Goal: Information Seeking & Learning: Learn about a topic

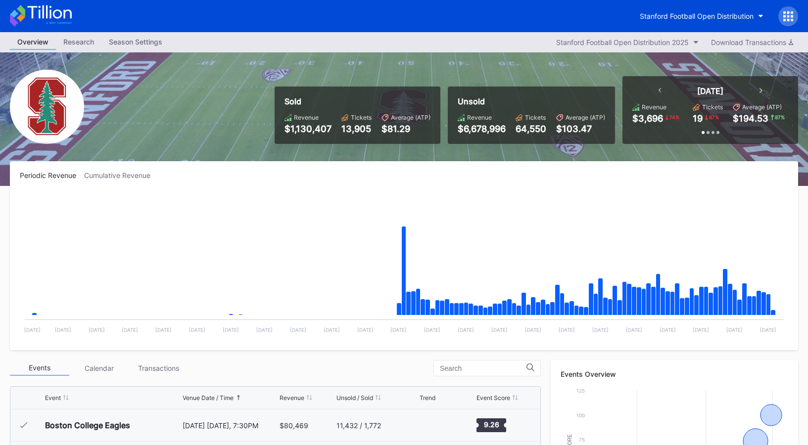
drag, startPoint x: 79, startPoint y: 21, endPoint x: 69, endPoint y: 21, distance: 9.9
click at [79, 21] on div "Stanford Football Open Distribution" at bounding box center [404, 16] width 808 height 32
click at [69, 21] on icon at bounding box center [41, 16] width 62 height 22
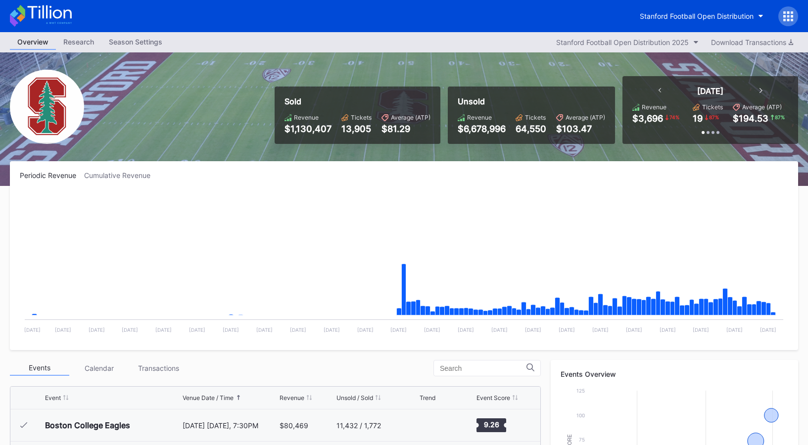
click at [619, 6] on div "Stanford Football Open Distribution" at bounding box center [404, 16] width 808 height 32
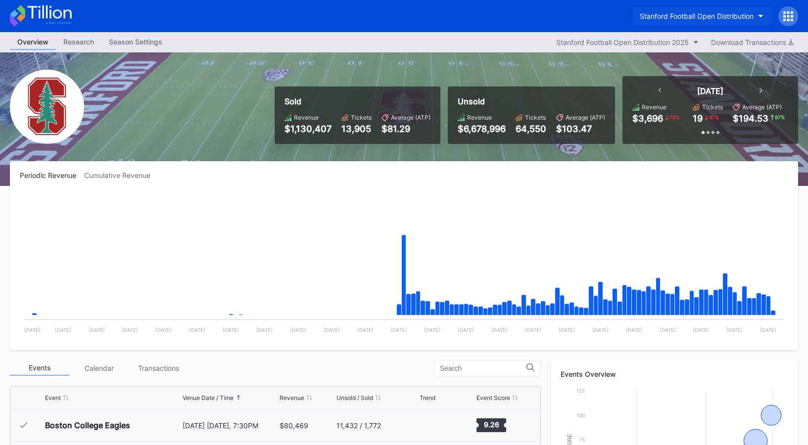
click at [633, 10] on button "Stanford Football Open Distribution" at bounding box center [701, 16] width 139 height 18
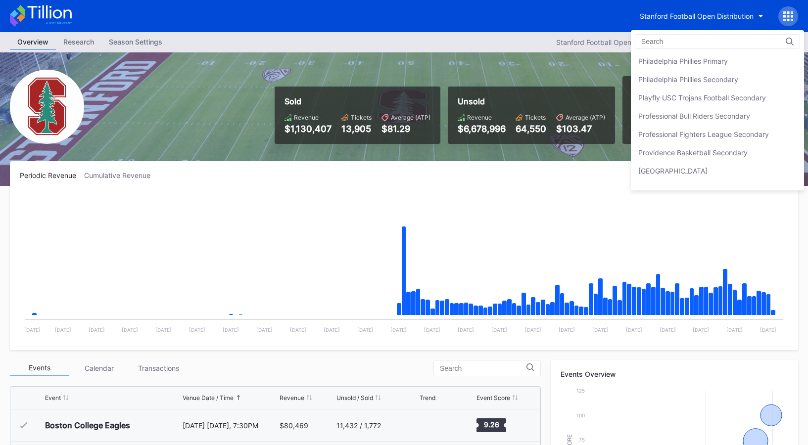
scroll to position [2177, 0]
click at [666, 44] on input at bounding box center [684, 42] width 87 height 8
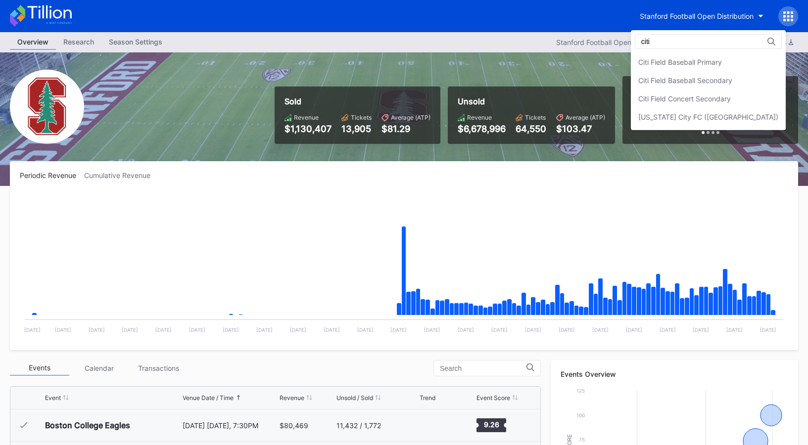
scroll to position [0, 0]
type input "citi fiel"
click at [650, 55] on div "Citi Field Baseball Primary" at bounding box center [708, 62] width 155 height 18
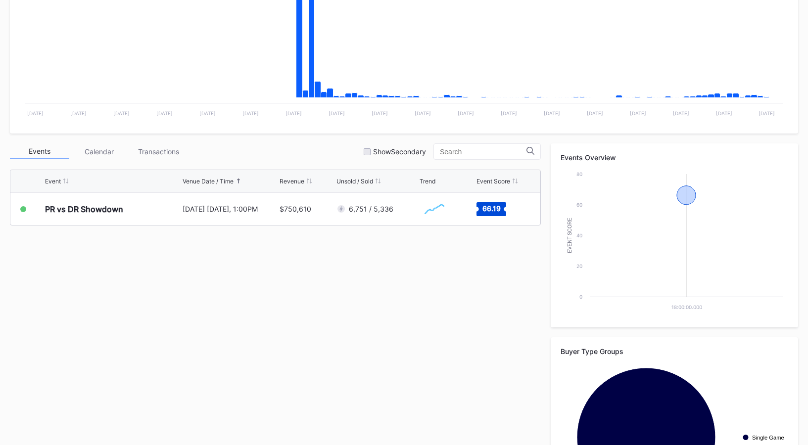
scroll to position [289, 0]
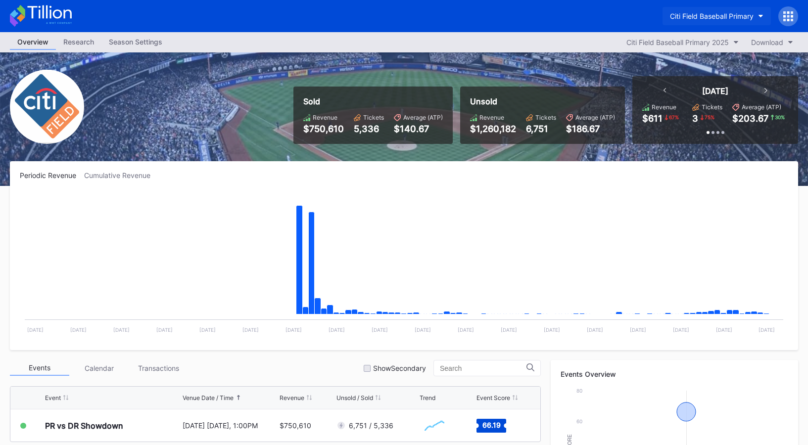
click at [680, 11] on button "Citi Field Baseball Primary" at bounding box center [717, 16] width 108 height 18
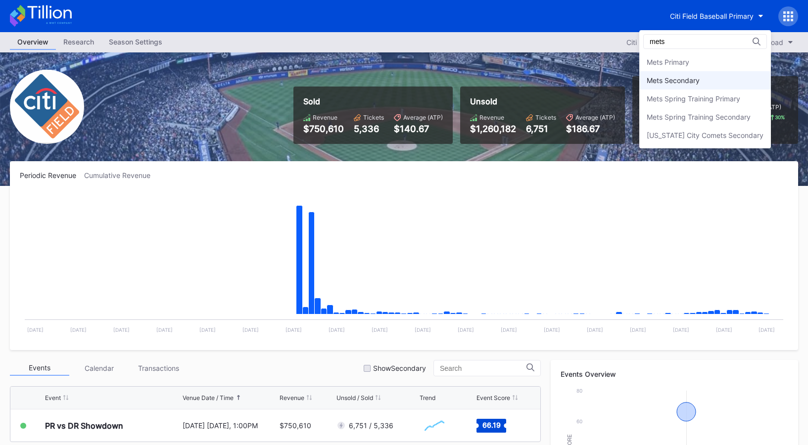
type input "mets"
click at [722, 82] on div "Mets Secondary" at bounding box center [705, 80] width 132 height 18
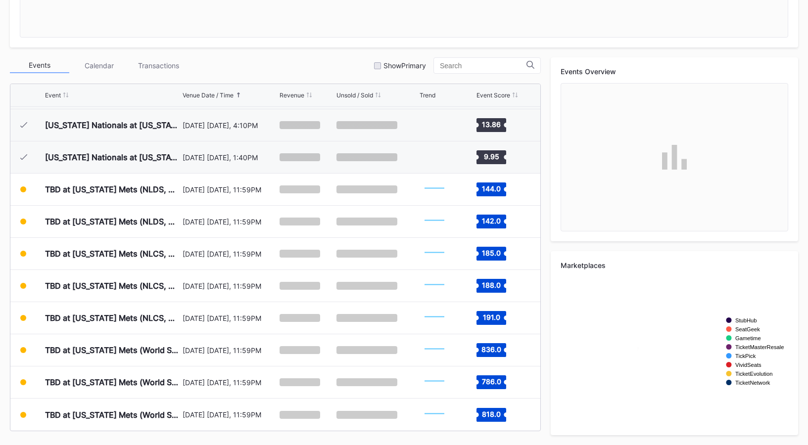
scroll to position [2146, 0]
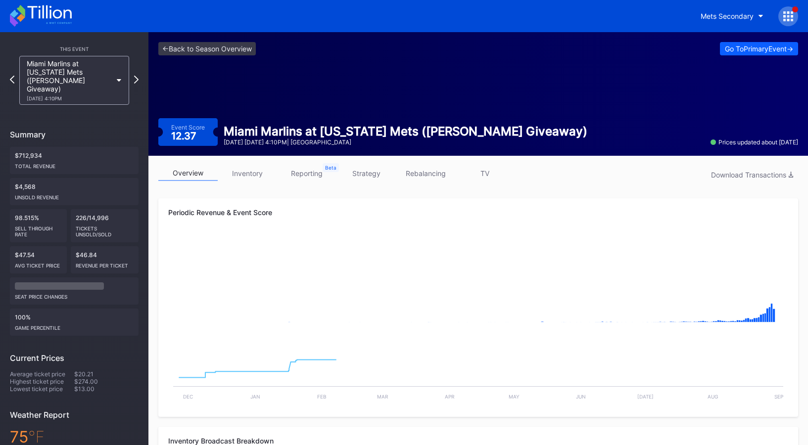
click at [295, 176] on link "reporting" at bounding box center [306, 173] width 59 height 15
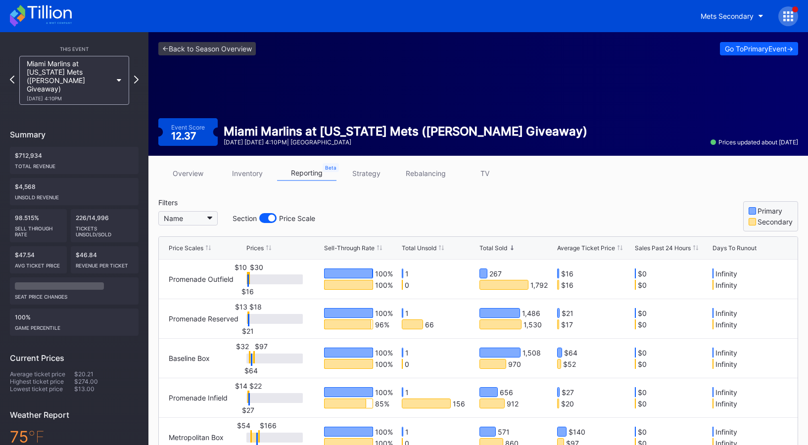
click at [170, 219] on div "Name" at bounding box center [173, 218] width 19 height 8
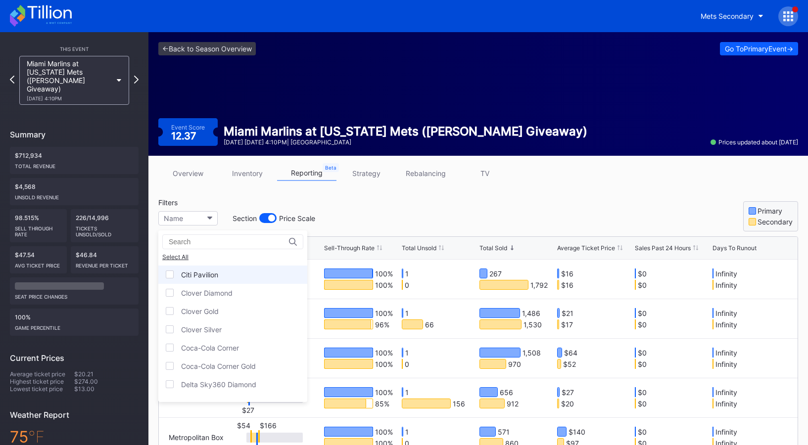
scroll to position [73, 0]
click at [222, 350] on div "Coca-Cola Corner" at bounding box center [210, 347] width 58 height 8
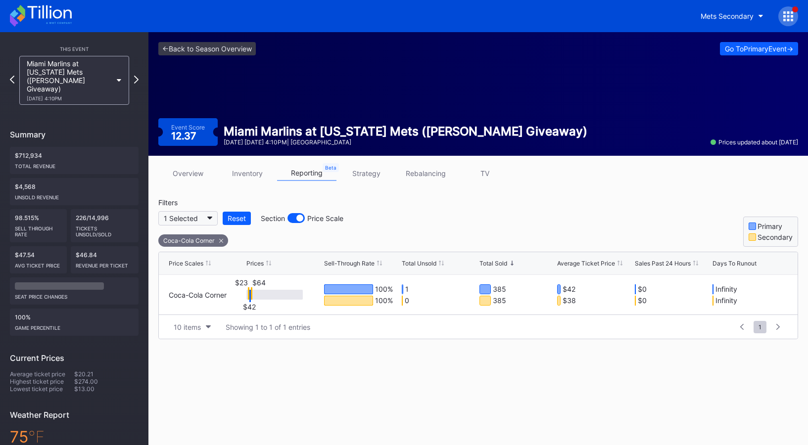
click at [193, 219] on div "1 Selected" at bounding box center [181, 218] width 34 height 8
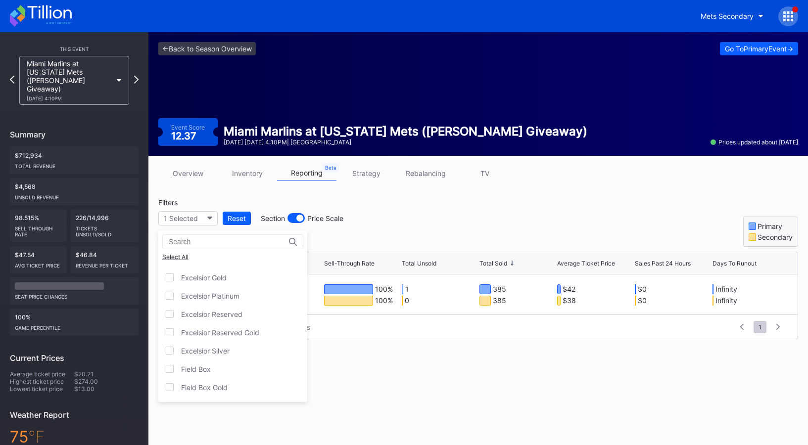
scroll to position [329, 0]
click at [201, 369] on div "Field Box" at bounding box center [196, 366] width 30 height 8
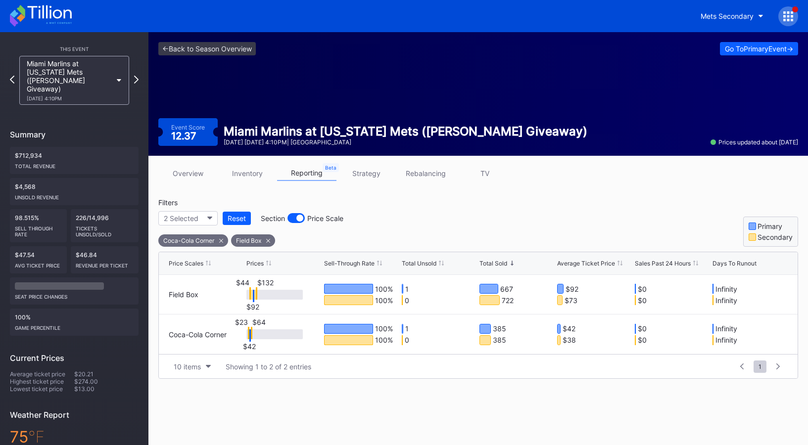
click at [267, 242] on icon at bounding box center [268, 241] width 4 height 4
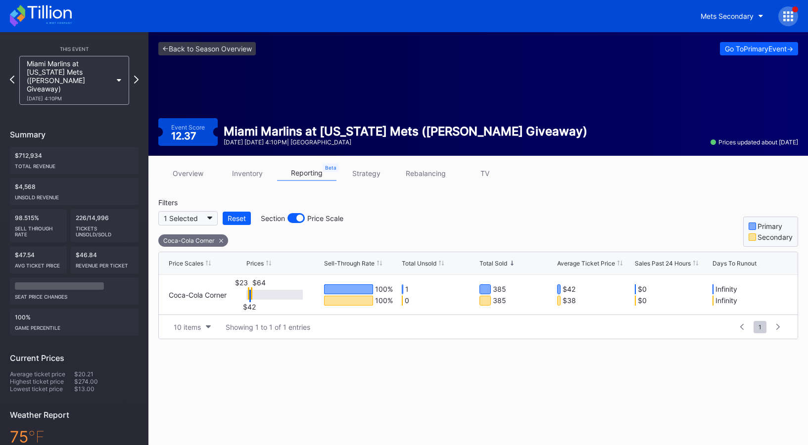
click at [207, 221] on button "1 Selected" at bounding box center [187, 218] width 59 height 14
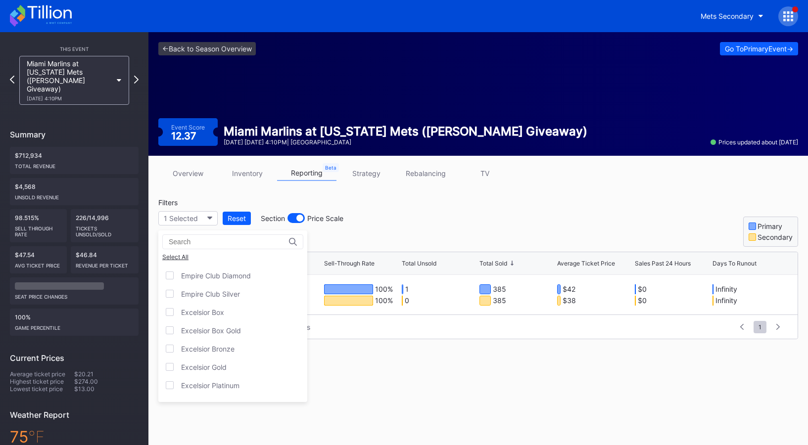
scroll to position [237, 0]
drag, startPoint x: 203, startPoint y: 316, endPoint x: 263, endPoint y: 294, distance: 63.7
click at [203, 316] on div "Excelsior Box" at bounding box center [232, 311] width 149 height 18
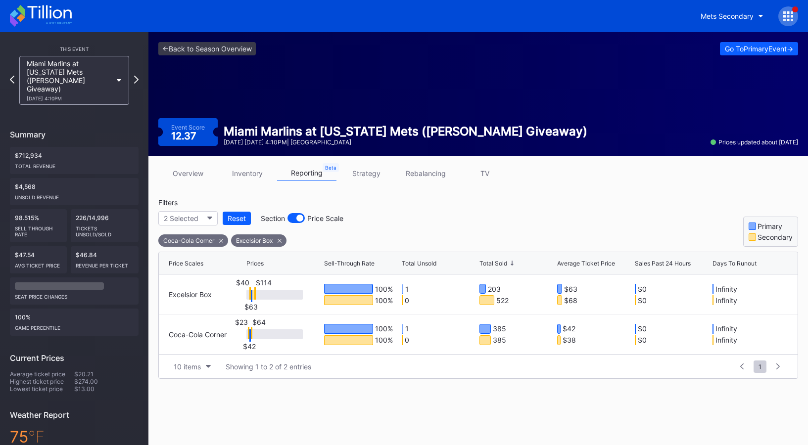
drag, startPoint x: 279, startPoint y: 240, endPoint x: 251, endPoint y: 238, distance: 27.8
click at [267, 240] on div "Excelsior Box" at bounding box center [258, 241] width 55 height 12
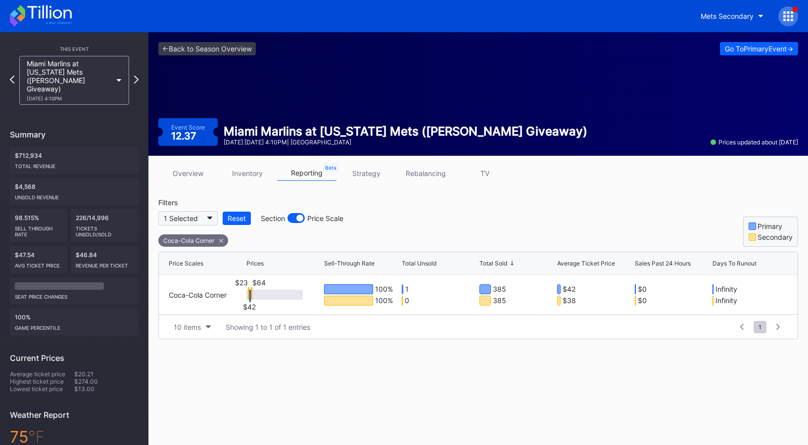
click at [203, 220] on button "1 Selected" at bounding box center [187, 218] width 59 height 14
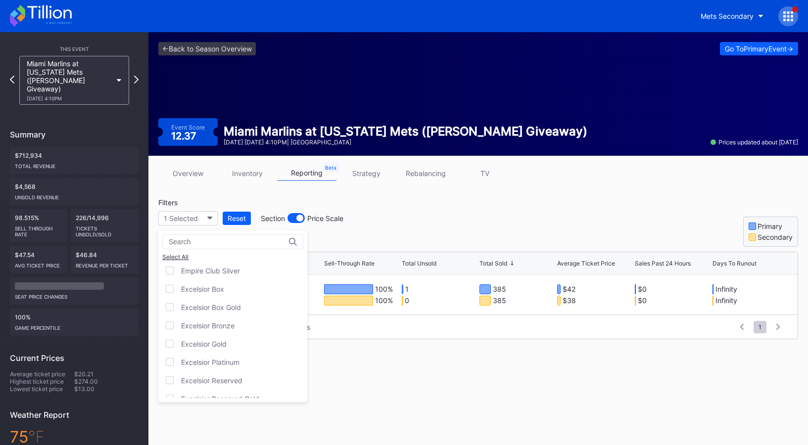
click at [227, 323] on div "Excelsior Bronze" at bounding box center [207, 326] width 53 height 8
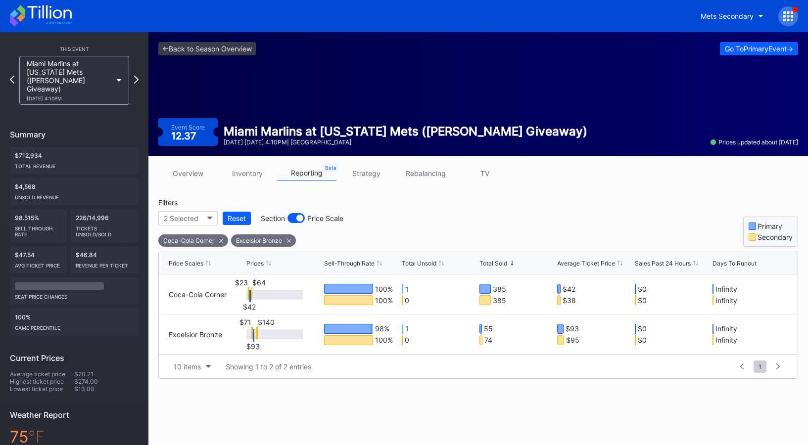
drag, startPoint x: 289, startPoint y: 240, endPoint x: 232, endPoint y: 232, distance: 57.0
click at [289, 240] on icon at bounding box center [289, 241] width 4 height 4
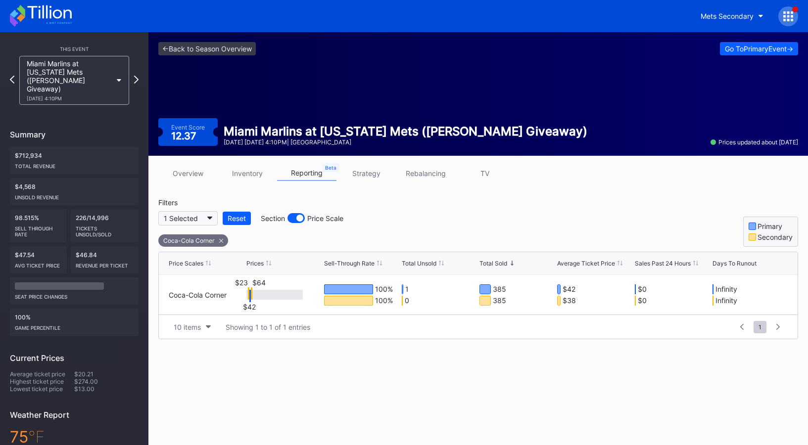
click at [203, 219] on button "1 Selected" at bounding box center [187, 218] width 59 height 14
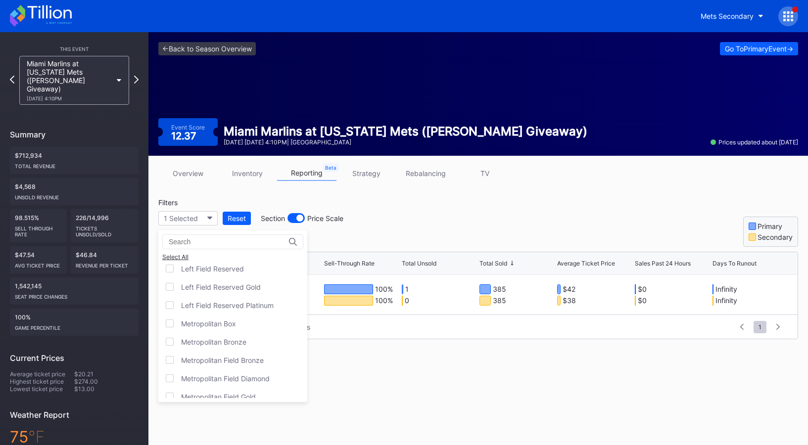
scroll to position [578, 0]
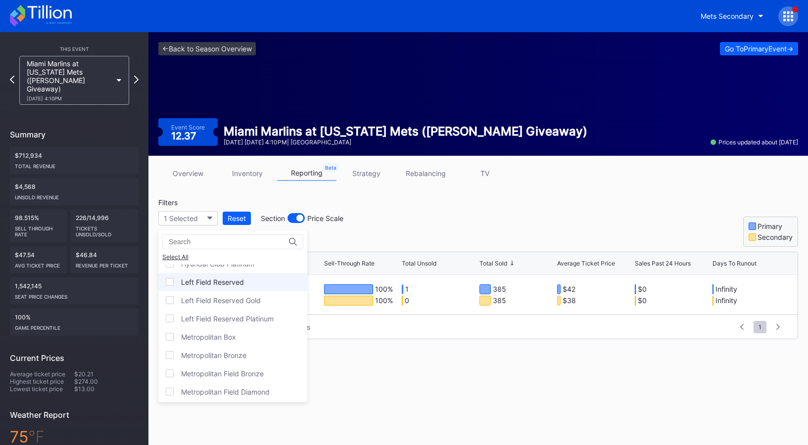
click at [222, 289] on div "Left Field Reserved" at bounding box center [232, 282] width 149 height 18
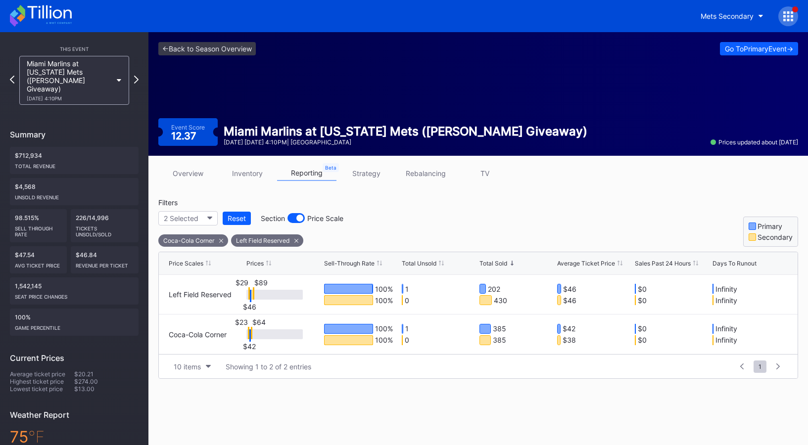
click at [249, 172] on link "inventory" at bounding box center [247, 173] width 59 height 15
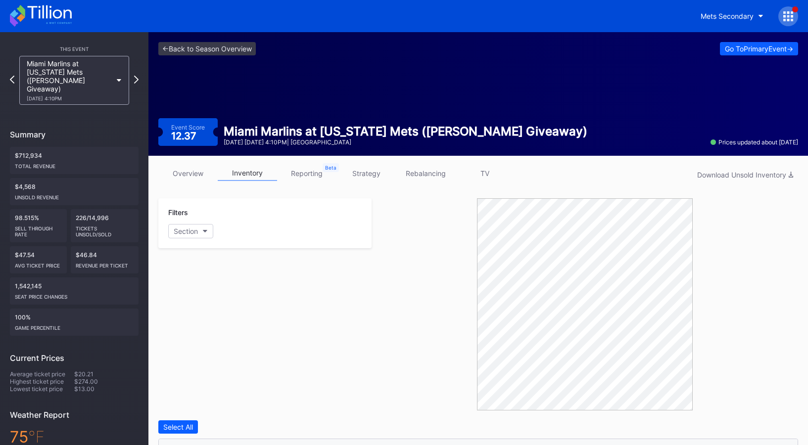
click at [194, 165] on div "overview inventory reporting strategy rebalancing TV Download Unsold Inventory …" at bounding box center [478, 439] width 660 height 566
click at [228, 46] on link "<- Back to Season Overview" at bounding box center [206, 48] width 97 height 13
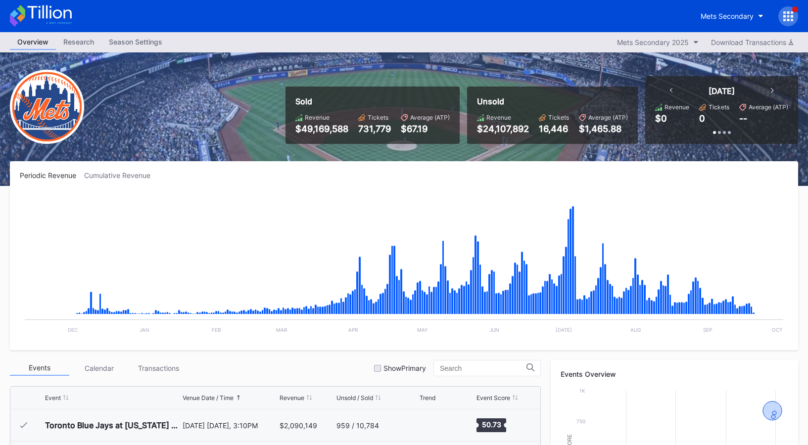
scroll to position [2507, 0]
drag, startPoint x: 718, startPoint y: 16, endPoint x: 718, endPoint y: 22, distance: 5.9
click at [718, 22] on button "Mets Secondary" at bounding box center [732, 16] width 78 height 18
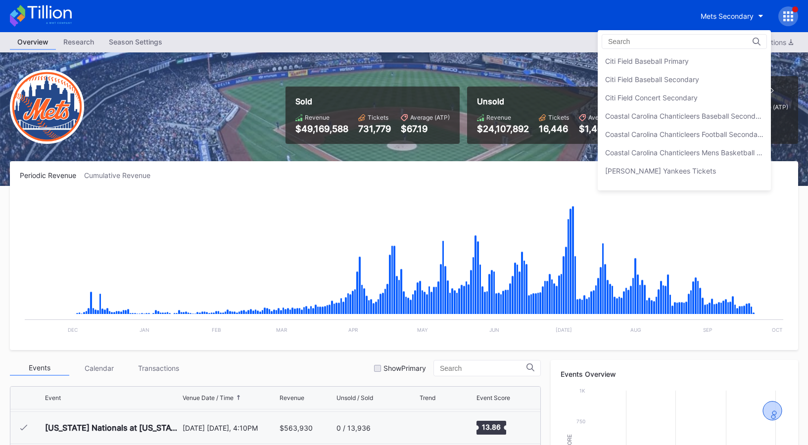
scroll to position [537, 0]
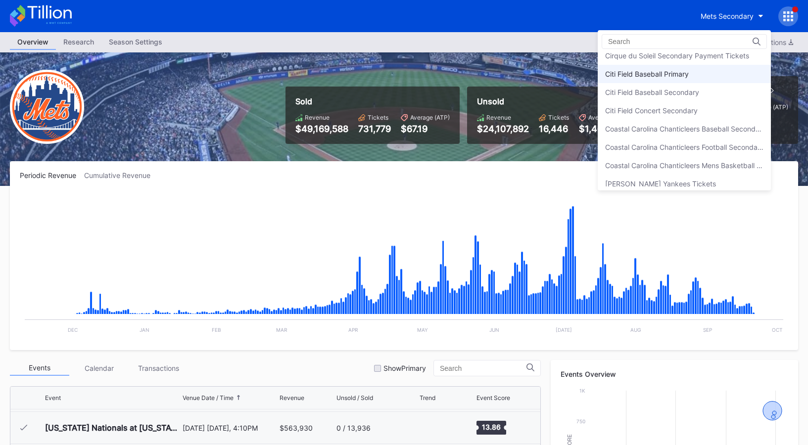
click at [711, 76] on div "Citi Field Baseball Primary" at bounding box center [684, 74] width 173 height 18
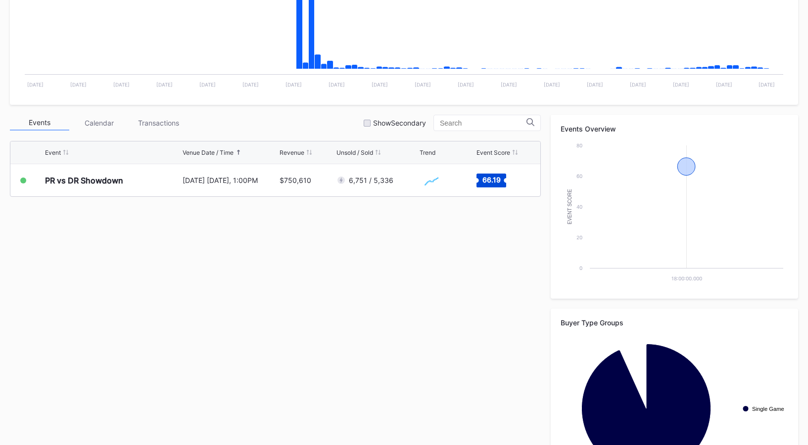
scroll to position [268, 0]
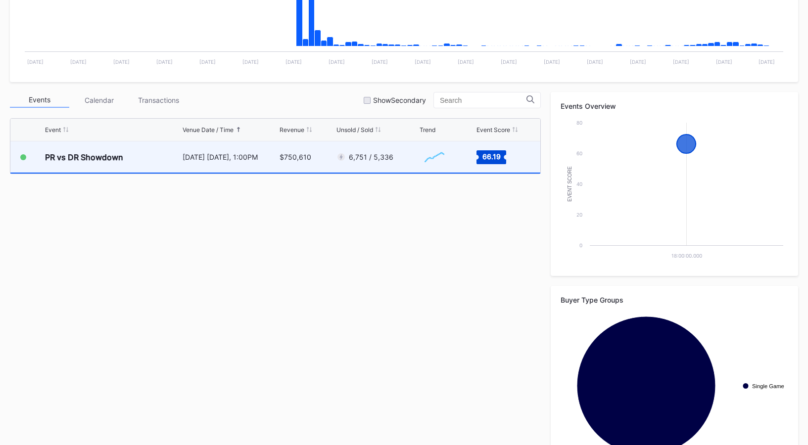
click at [316, 165] on div "$750,610" at bounding box center [307, 157] width 54 height 31
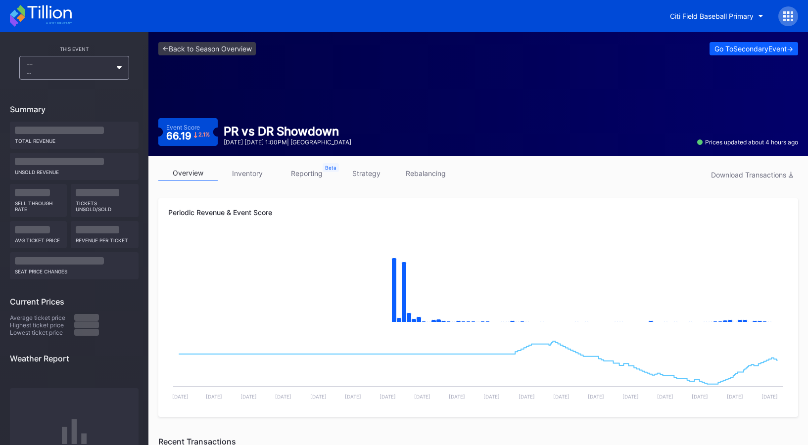
click at [261, 176] on link "inventory" at bounding box center [247, 173] width 59 height 15
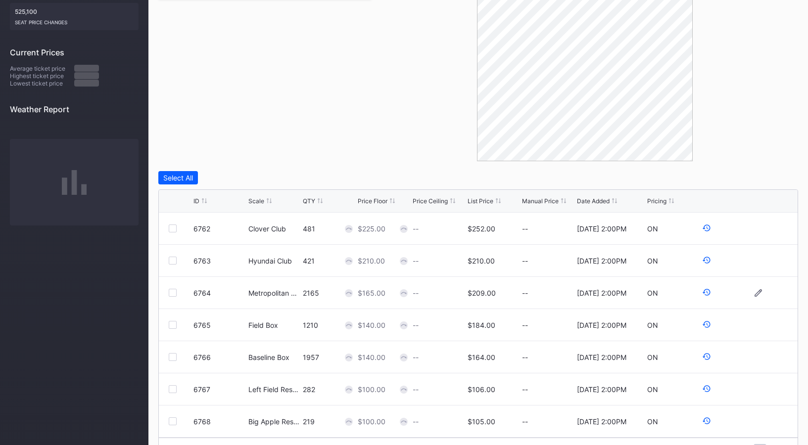
scroll to position [5, 0]
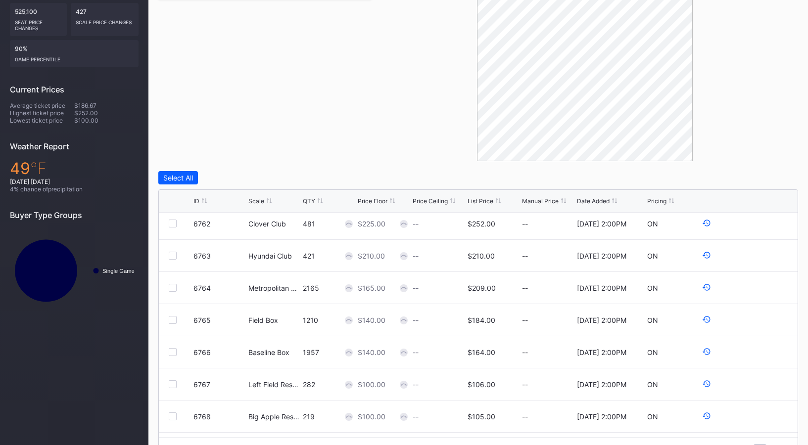
click at [415, 174] on div "Select All" at bounding box center [478, 177] width 640 height 13
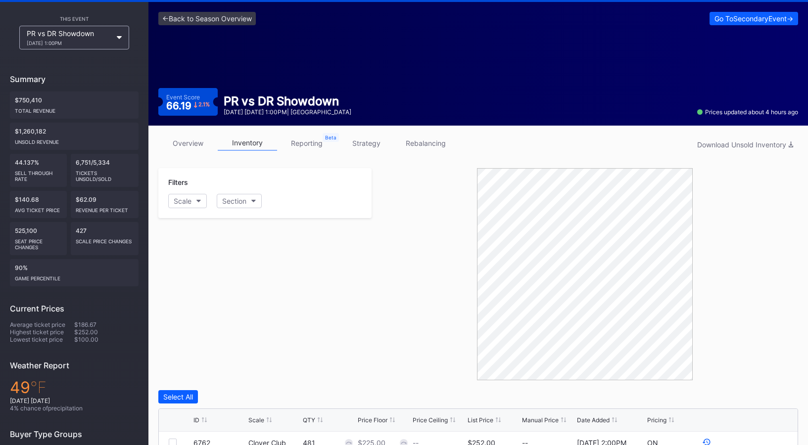
scroll to position [0, 0]
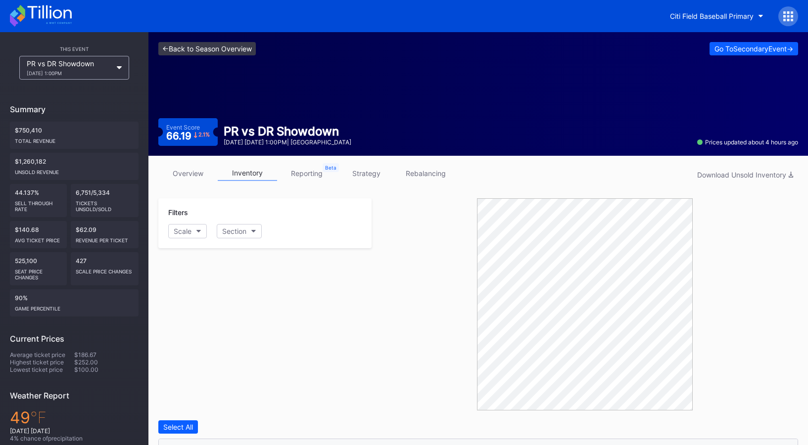
click at [207, 54] on link "<- Back to Season Overview" at bounding box center [206, 48] width 97 height 13
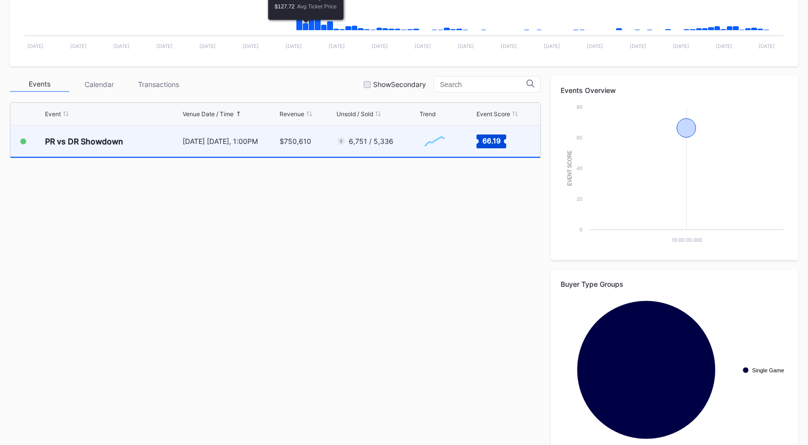
scroll to position [299, 0]
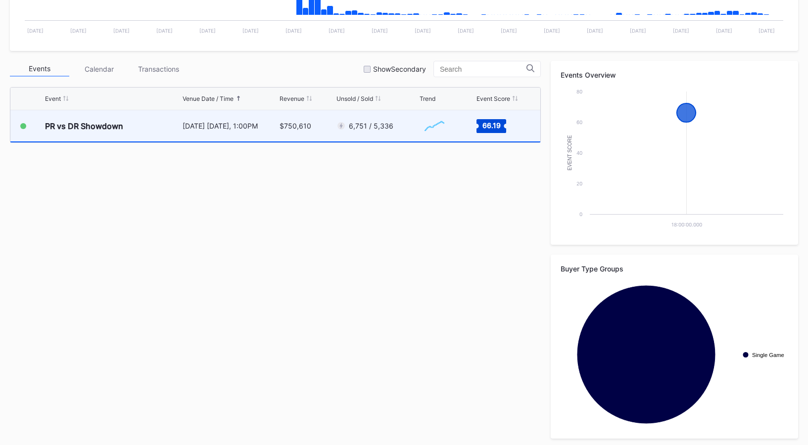
click at [295, 140] on div "$750,610" at bounding box center [307, 125] width 54 height 31
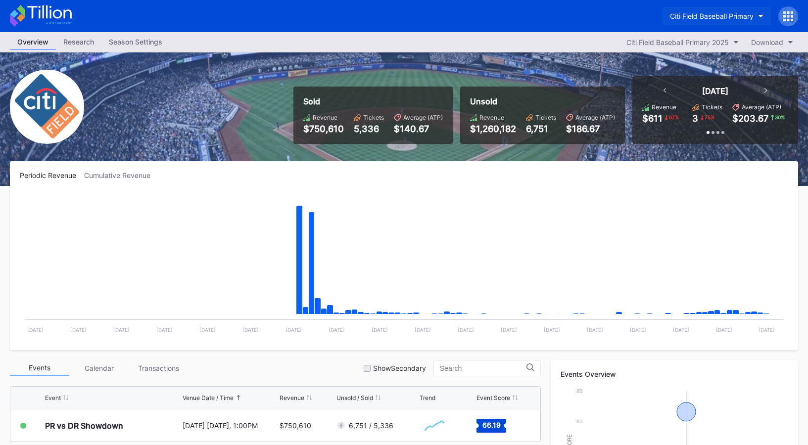
click at [694, 19] on div "Citi Field Baseball Primary" at bounding box center [712, 16] width 84 height 8
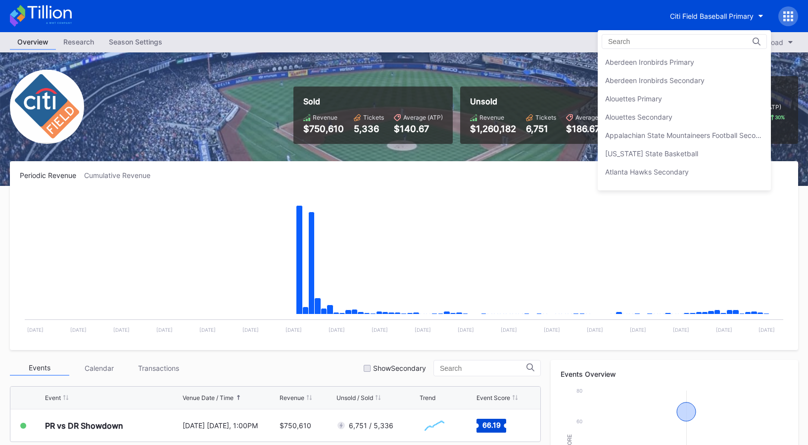
scroll to position [549, 0]
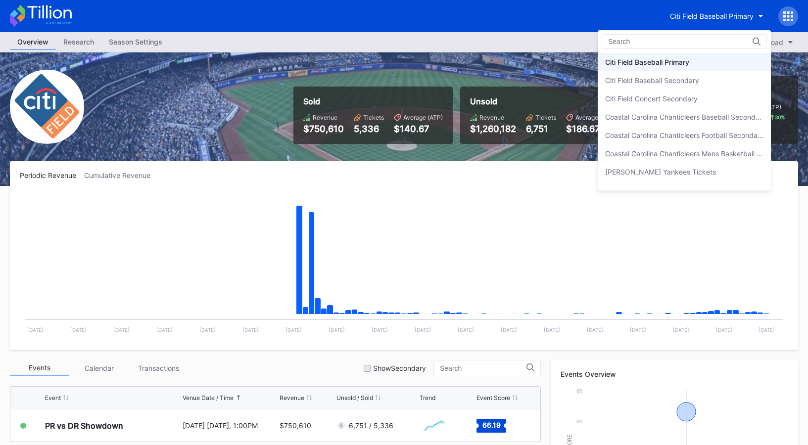
click at [696, 69] on div "Citi Field Baseball Primary" at bounding box center [684, 62] width 173 height 18
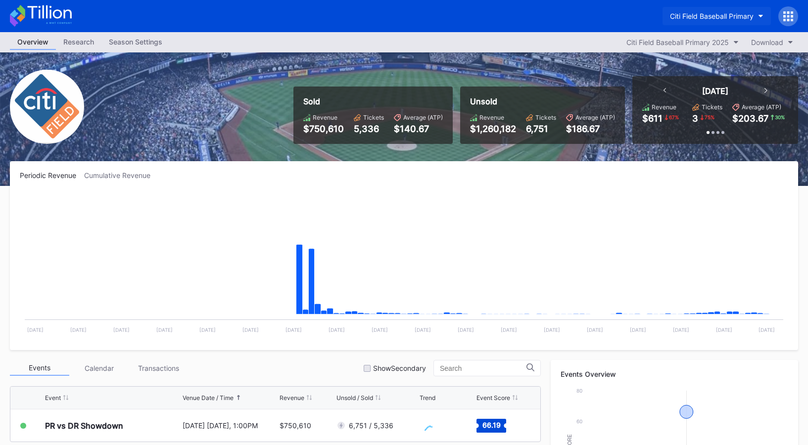
click at [702, 20] on button "Citi Field Baseball Primary" at bounding box center [717, 16] width 108 height 18
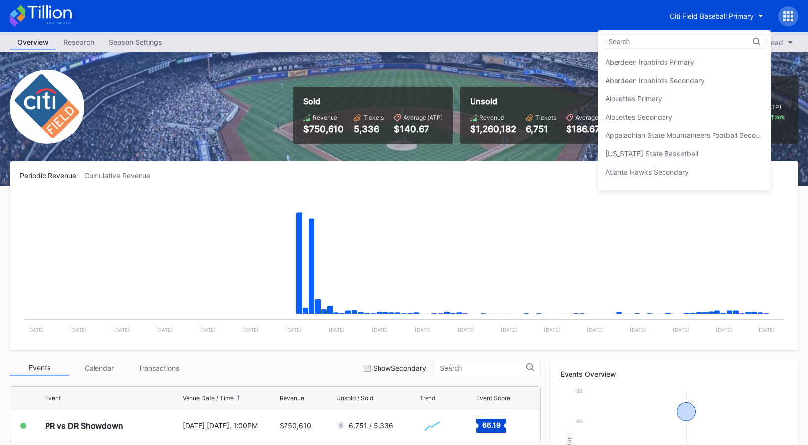
scroll to position [549, 0]
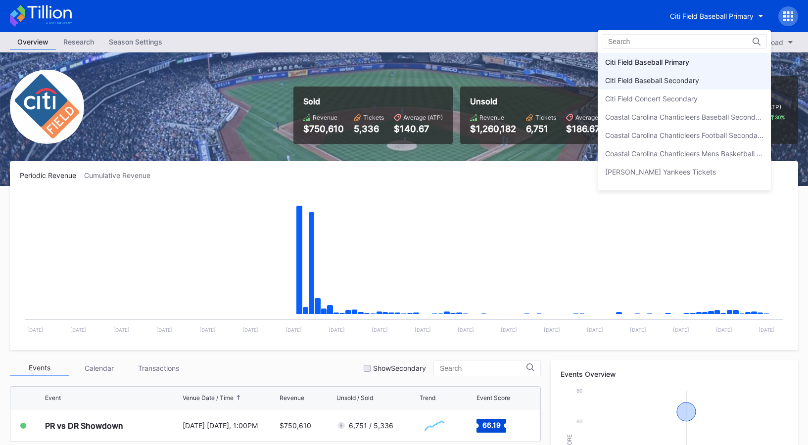
click at [699, 79] on div "Citi Field Baseball Secondary" at bounding box center [652, 80] width 94 height 8
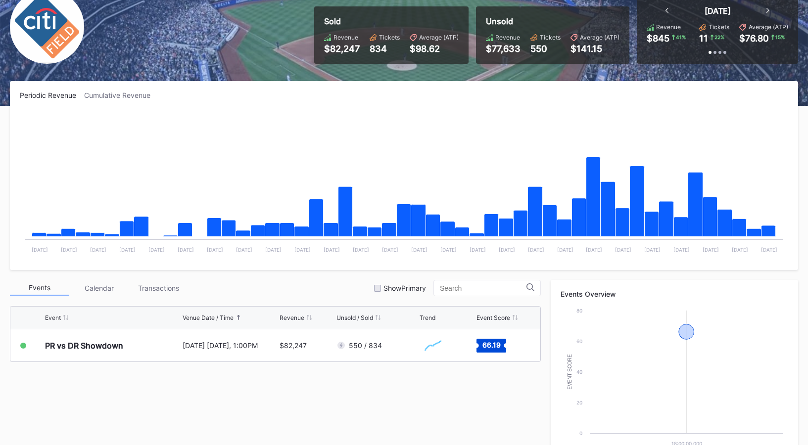
scroll to position [187, 0]
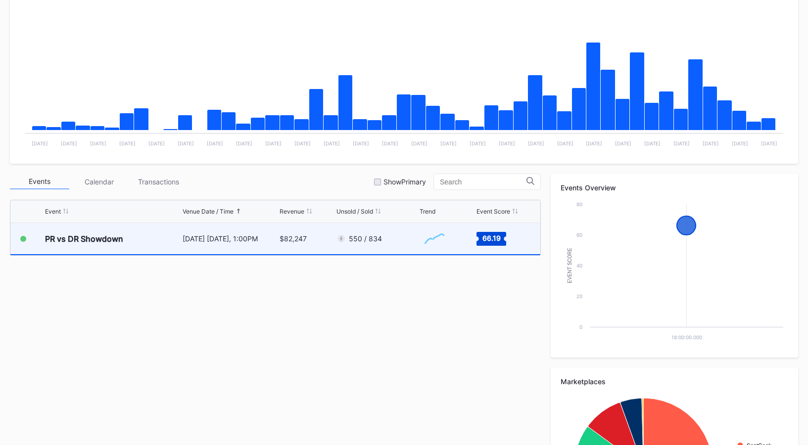
click at [398, 242] on div "550 / 834" at bounding box center [377, 238] width 81 height 31
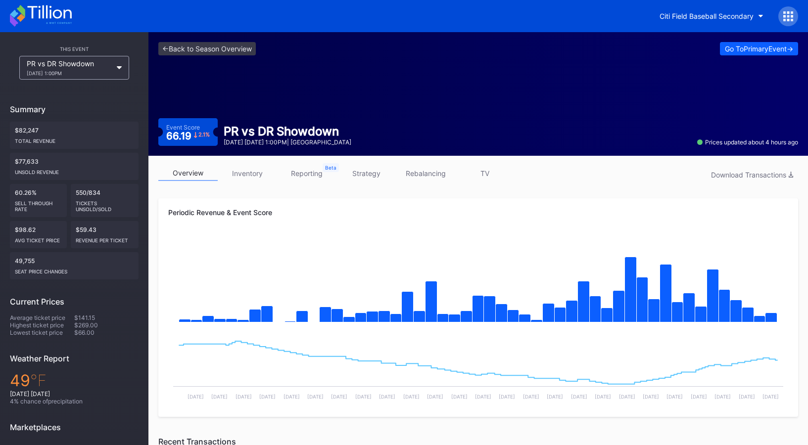
click at [262, 176] on link "inventory" at bounding box center [247, 173] width 59 height 15
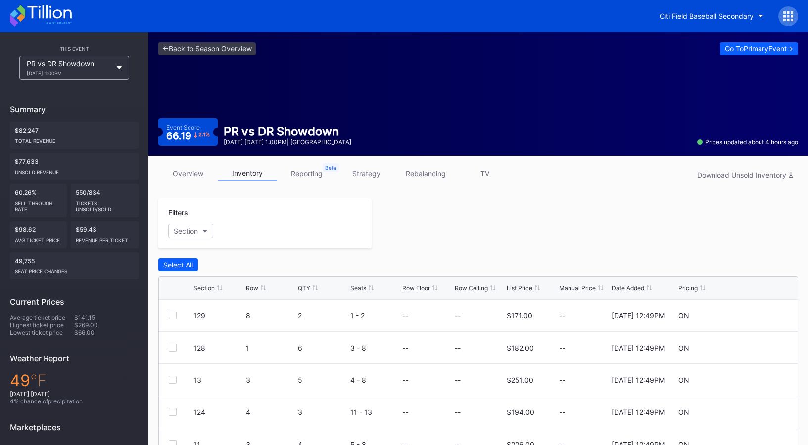
click at [515, 283] on div "Section Row QTY Seats Row Floor Row Ceiling List Price Manual Price Date Added …" at bounding box center [478, 288] width 639 height 23
click at [517, 286] on div "Section Row QTY Seats Row Floor Row Ceiling List Price Manual Price Date Added …" at bounding box center [478, 288] width 639 height 23
click at [519, 286] on div "List Price" at bounding box center [520, 288] width 26 height 7
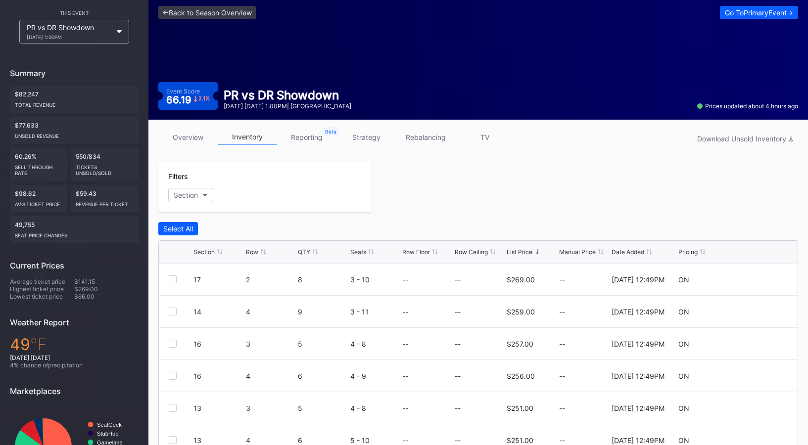
scroll to position [54, 0]
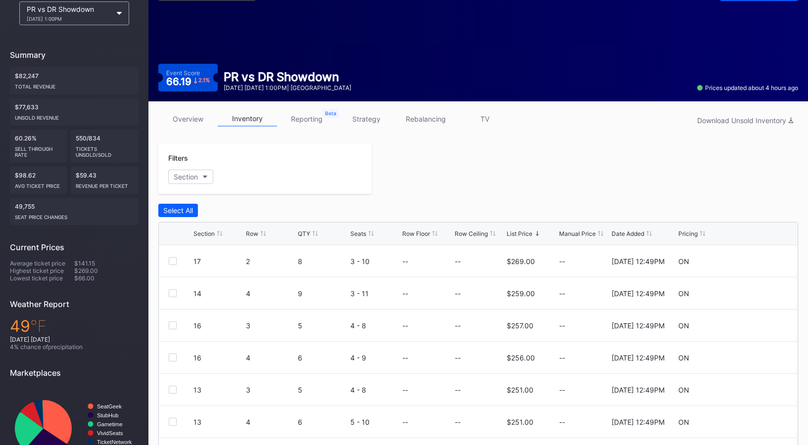
click at [512, 231] on div "List Price" at bounding box center [520, 233] width 26 height 7
click at [512, 237] on div "List Price" at bounding box center [520, 233] width 26 height 7
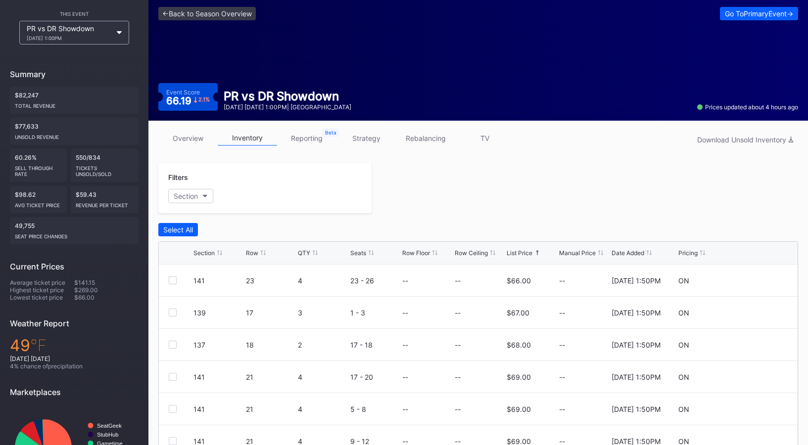
scroll to position [43, 0]
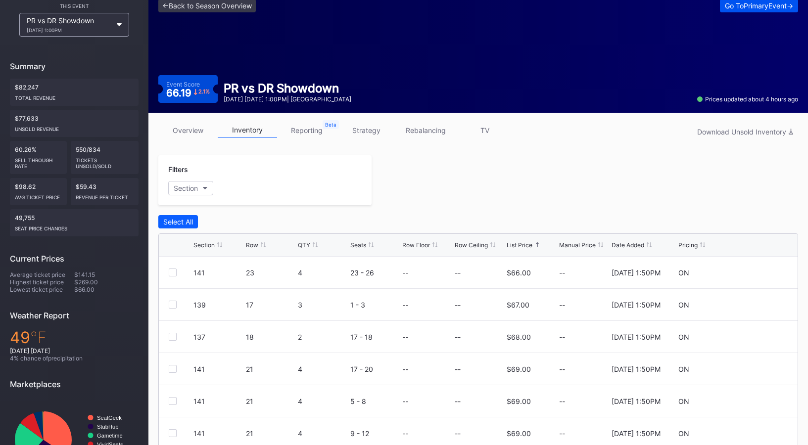
click at [725, 9] on div "Go To Primary Event ->" at bounding box center [759, 5] width 68 height 8
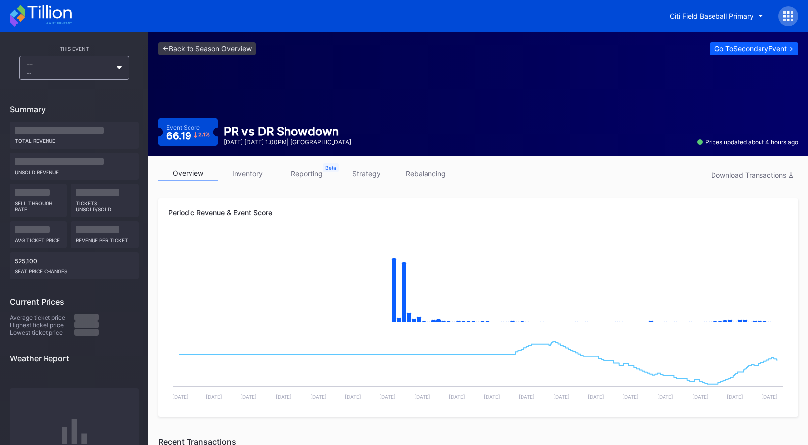
click at [260, 172] on link "inventory" at bounding box center [247, 173] width 59 height 15
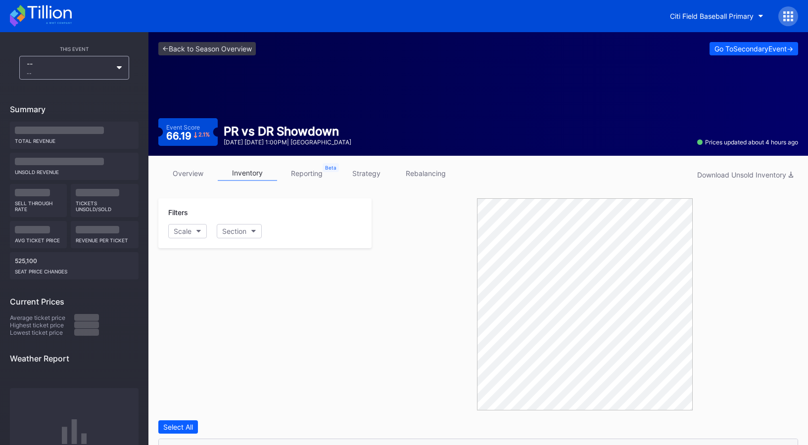
scroll to position [178, 0]
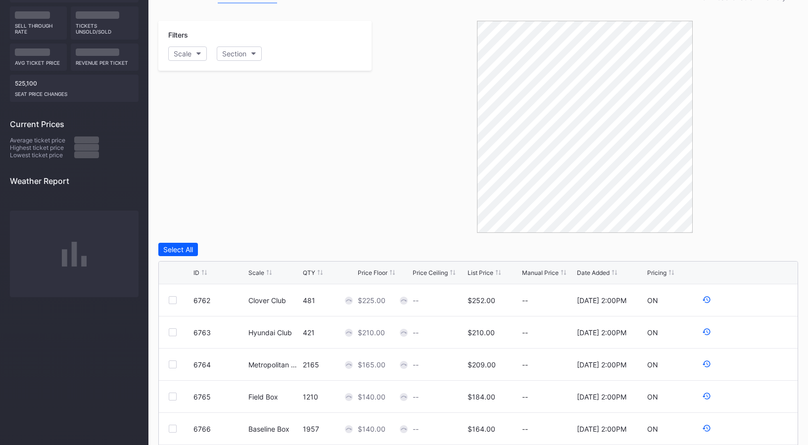
click at [482, 270] on div "List Price" at bounding box center [481, 272] width 26 height 7
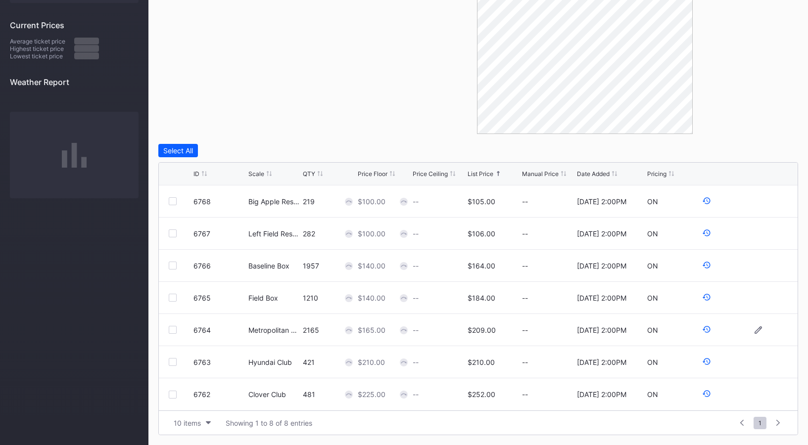
scroll to position [0, 0]
click at [195, 425] on div "10 items" at bounding box center [187, 423] width 27 height 8
click at [199, 389] on div "200 items" at bounding box center [192, 398] width 47 height 18
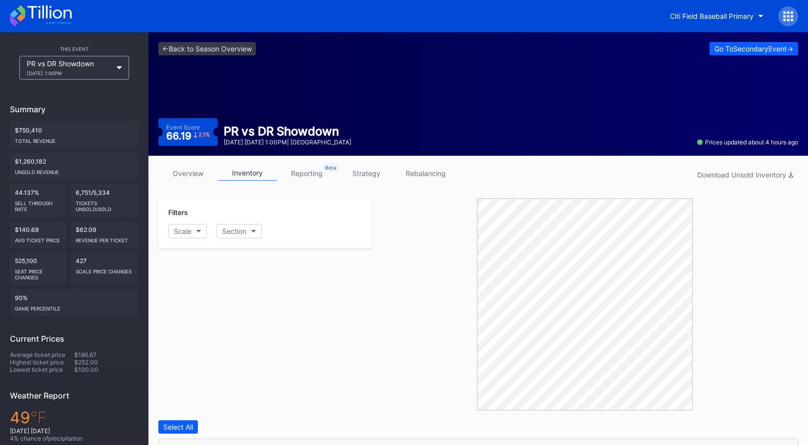
click at [305, 164] on div "overview inventory reporting strategy rebalancing Download Unsold Inventory Fil…" at bounding box center [478, 439] width 660 height 566
click at [307, 169] on link "reporting" at bounding box center [306, 173] width 59 height 15
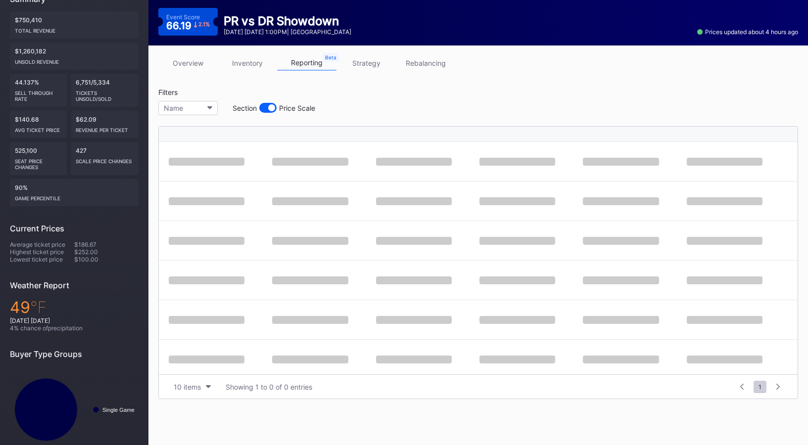
scroll to position [128, 0]
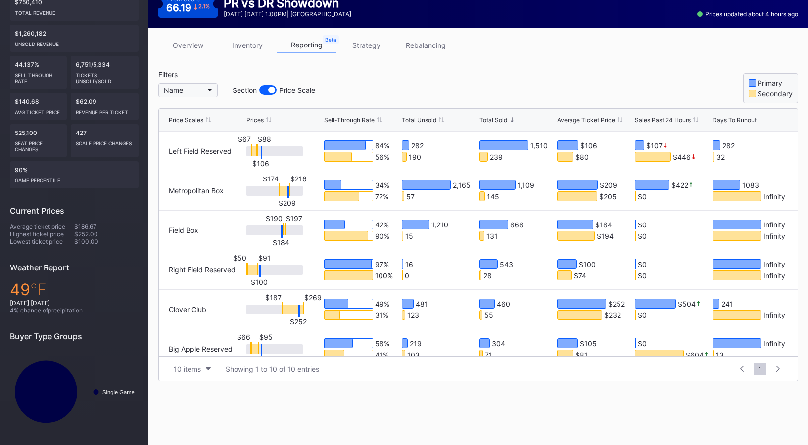
click at [204, 96] on button "Name" at bounding box center [187, 90] width 59 height 14
click at [243, 47] on link "inventory" at bounding box center [247, 45] width 59 height 15
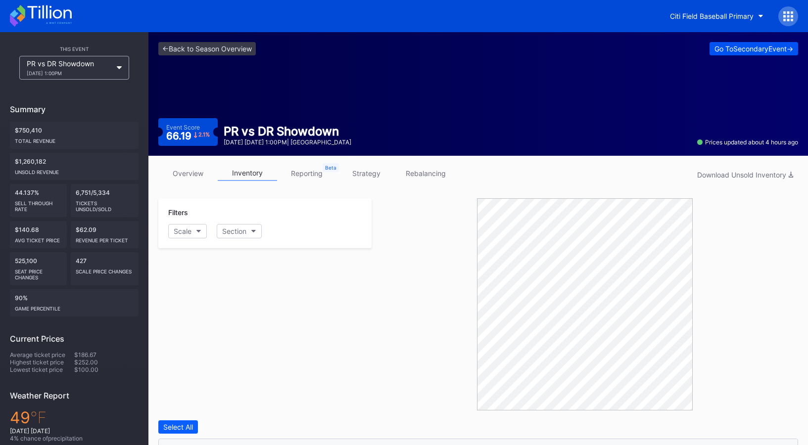
click at [733, 51] on div "Go To Secondary Event ->" at bounding box center [754, 49] width 79 height 8
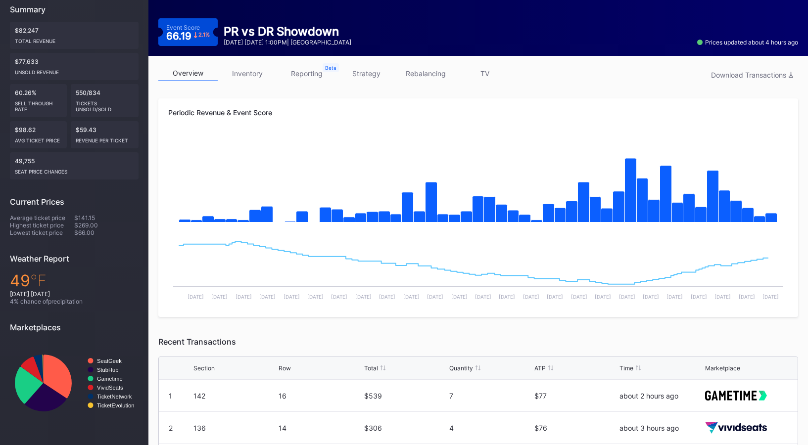
scroll to position [104, 0]
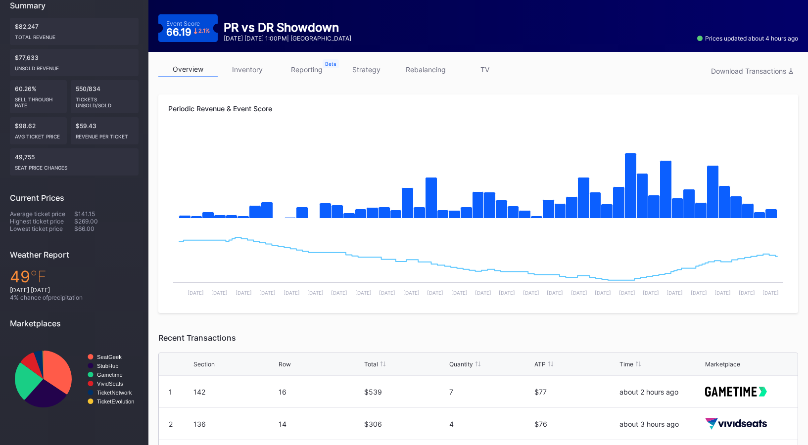
click at [254, 72] on link "inventory" at bounding box center [247, 69] width 59 height 15
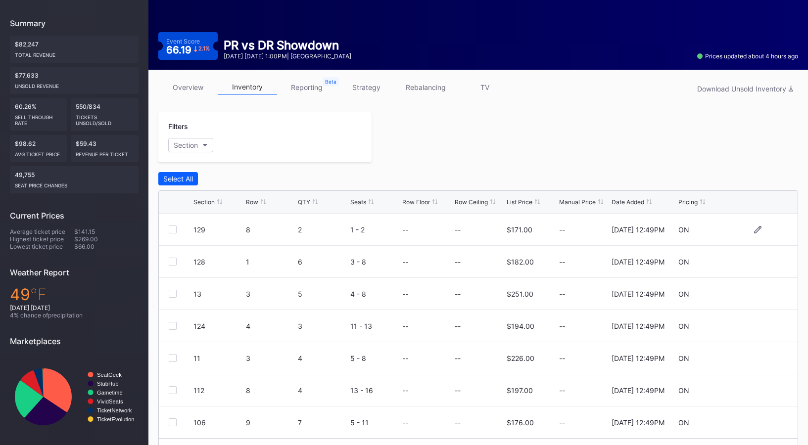
scroll to position [93, 0]
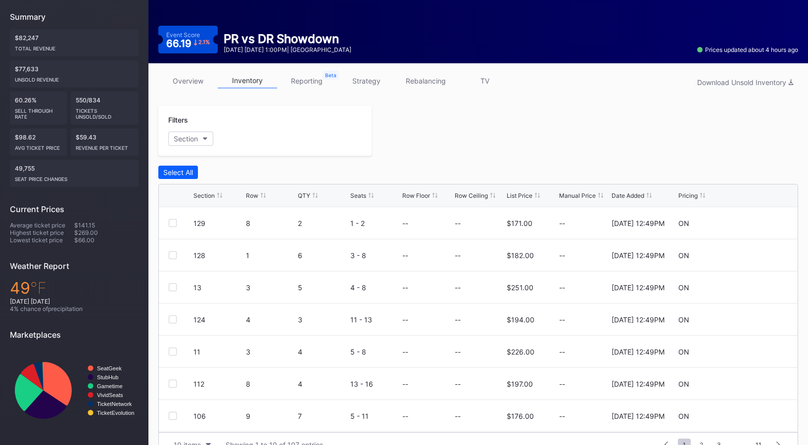
click at [524, 198] on div "List Price" at bounding box center [520, 195] width 26 height 7
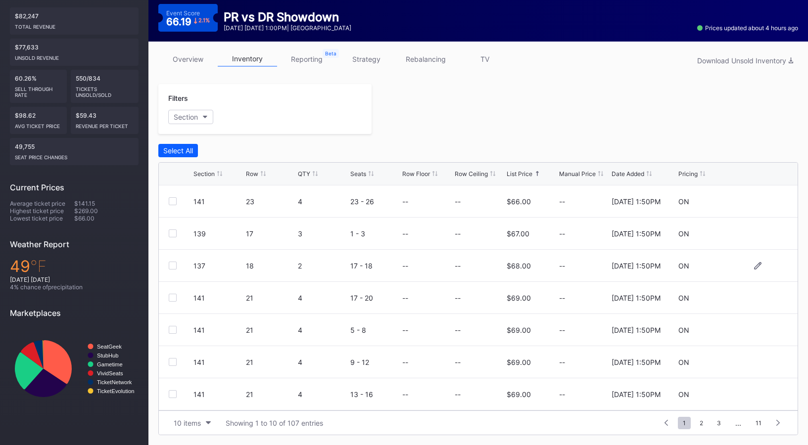
scroll to position [0, 0]
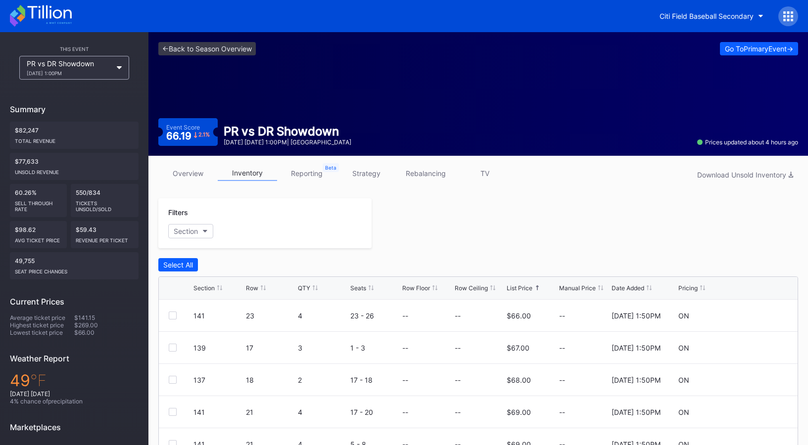
click at [193, 174] on link "overview" at bounding box center [187, 173] width 59 height 15
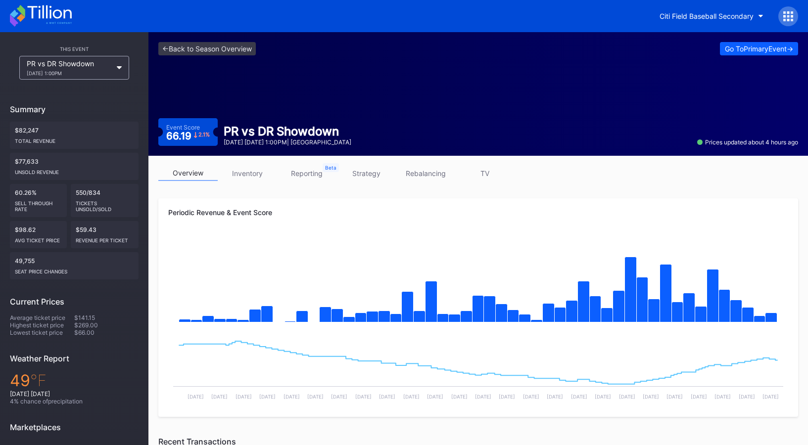
scroll to position [39, 0]
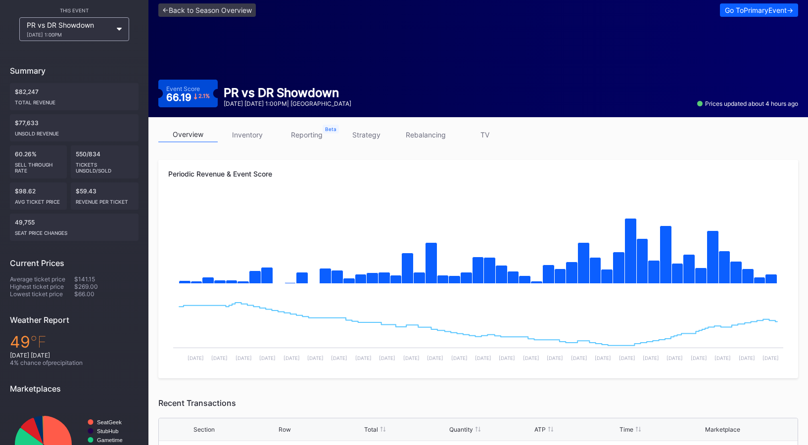
click at [306, 147] on div "overview inventory reporting strategy rebalancing TV" at bounding box center [478, 137] width 640 height 20
click at [307, 142] on link "reporting" at bounding box center [306, 134] width 59 height 15
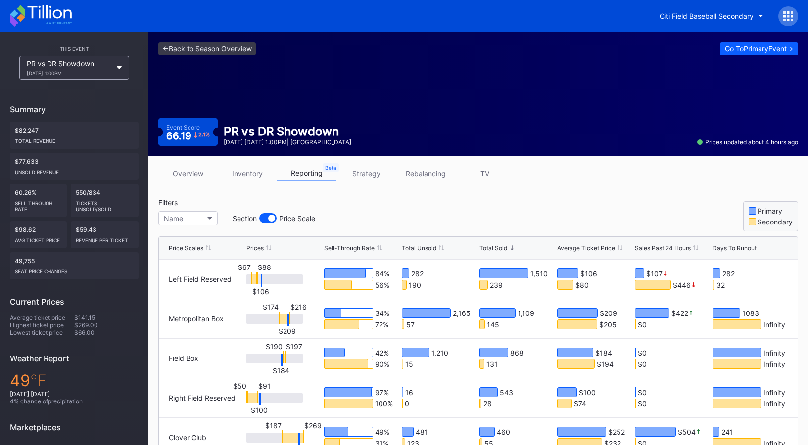
click at [416, 249] on div "Total Unsold" at bounding box center [419, 247] width 35 height 7
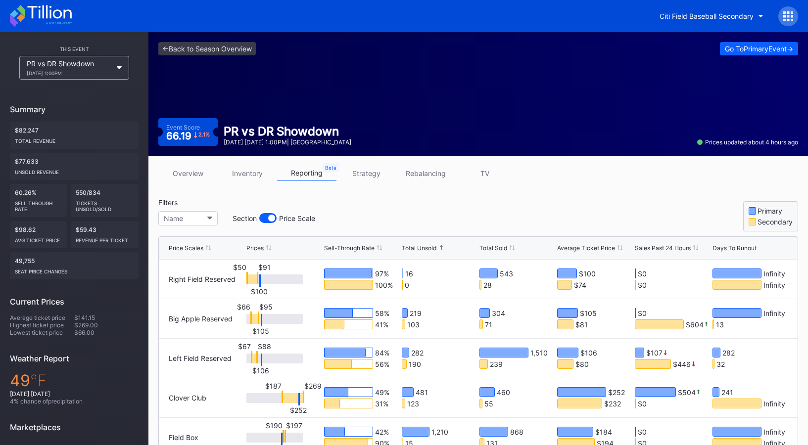
click at [416, 249] on div "Total Unsold" at bounding box center [419, 247] width 35 height 7
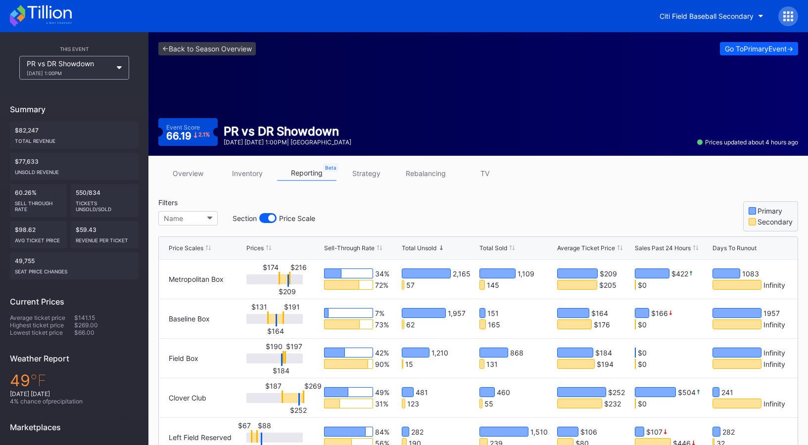
scroll to position [91, 0]
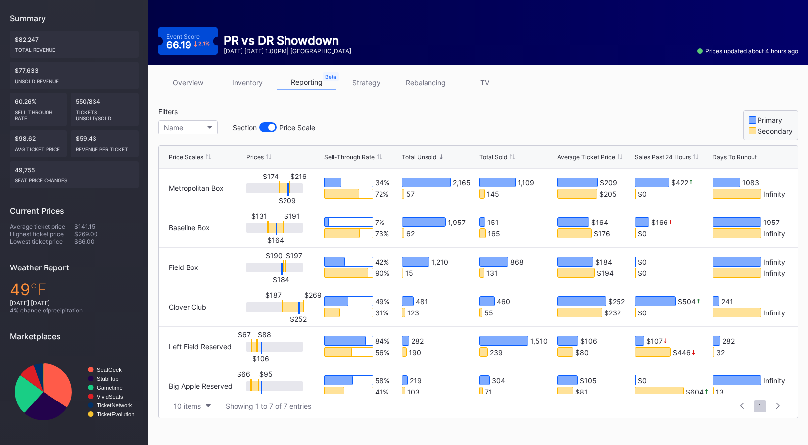
click at [201, 84] on link "overview" at bounding box center [187, 82] width 59 height 15
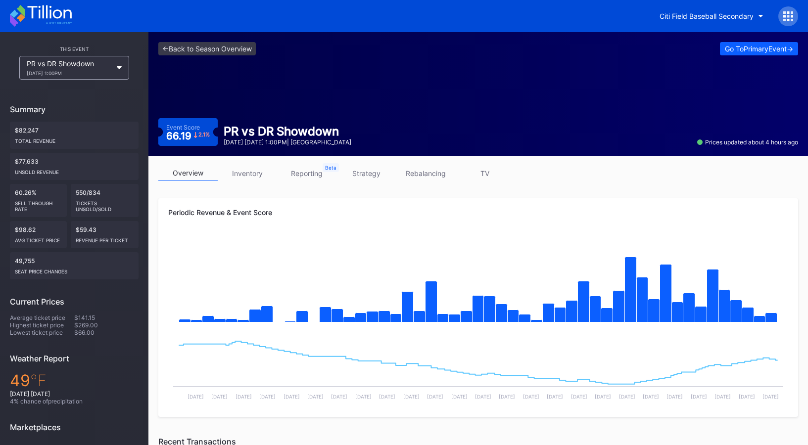
click at [267, 177] on link "inventory" at bounding box center [247, 173] width 59 height 15
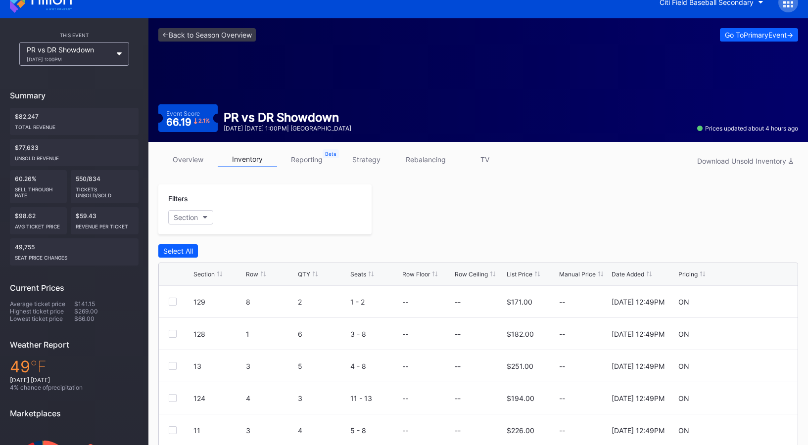
scroll to position [16, 0]
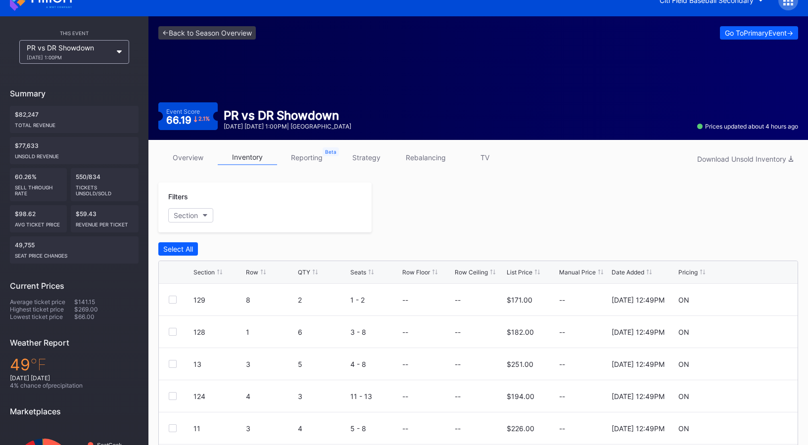
click at [310, 160] on link "reporting" at bounding box center [306, 157] width 59 height 15
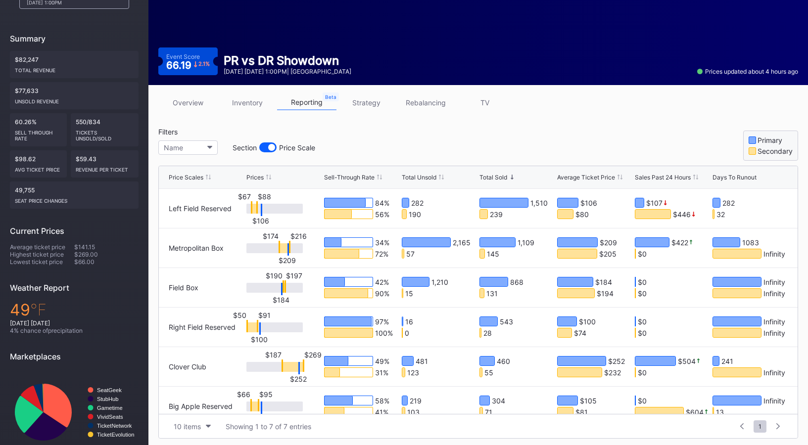
scroll to position [78, 0]
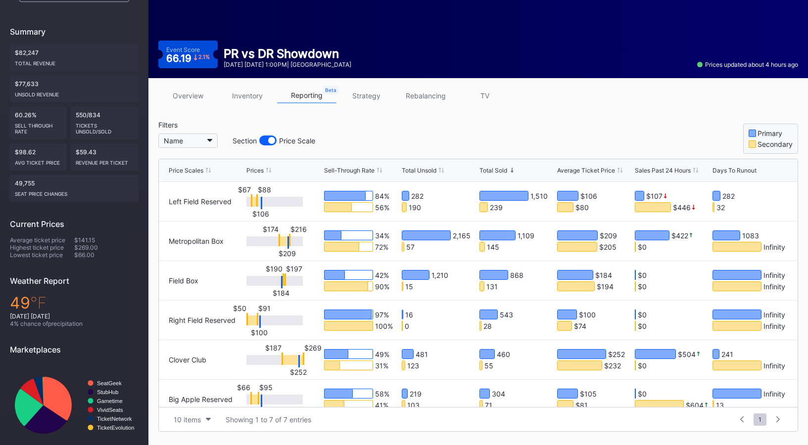
click at [208, 139] on button "Name" at bounding box center [187, 141] width 59 height 14
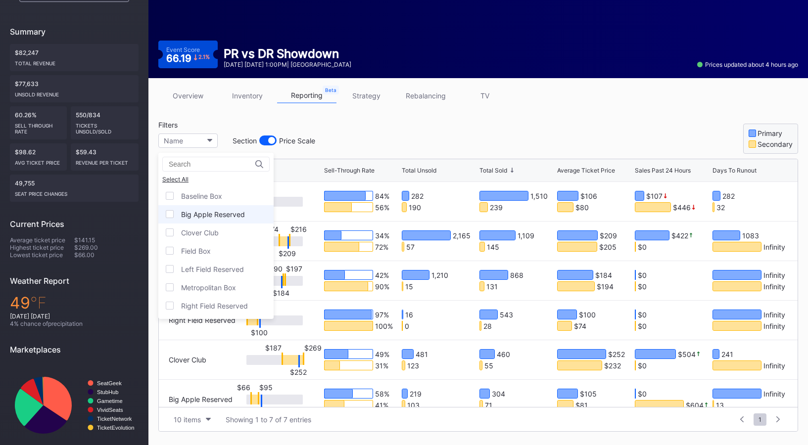
click at [217, 208] on div "Big Apple Reserved" at bounding box center [215, 214] width 115 height 18
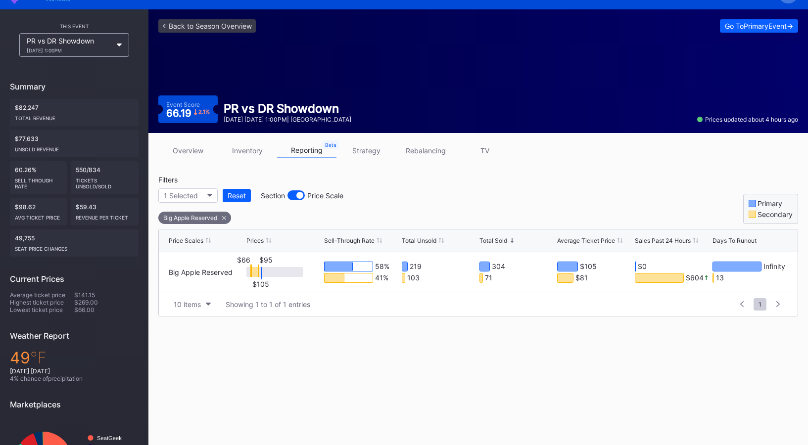
scroll to position [23, 0]
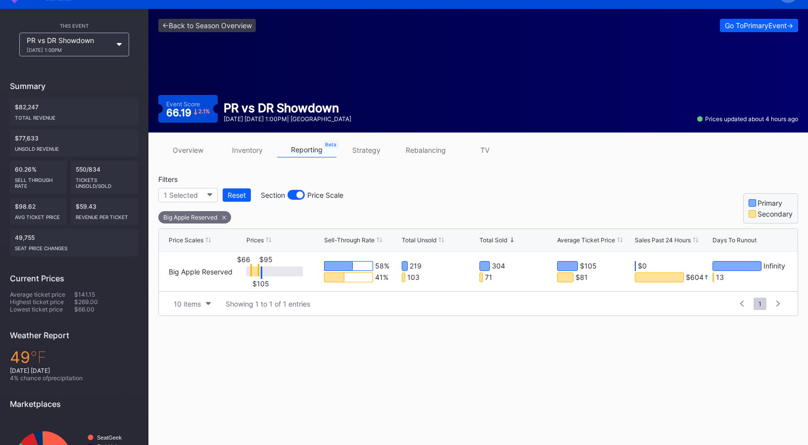
click at [184, 148] on link "overview" at bounding box center [187, 150] width 59 height 15
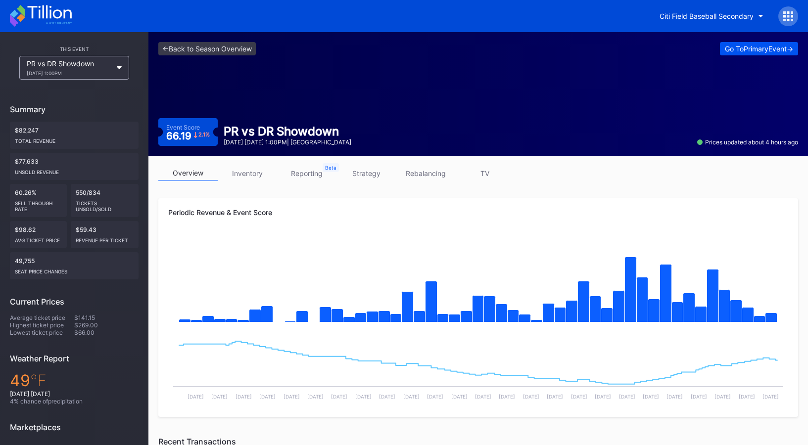
click at [735, 50] on div "Go To Primary Event ->" at bounding box center [759, 49] width 68 height 8
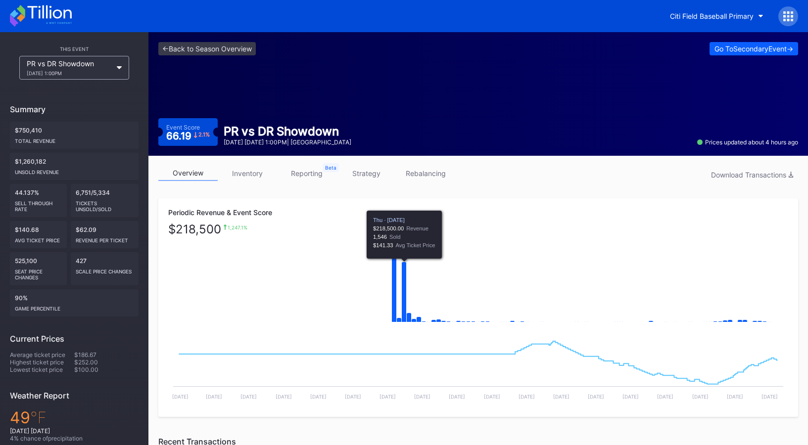
click at [405, 311] on icon "Chart title" at bounding box center [404, 292] width 5 height 60
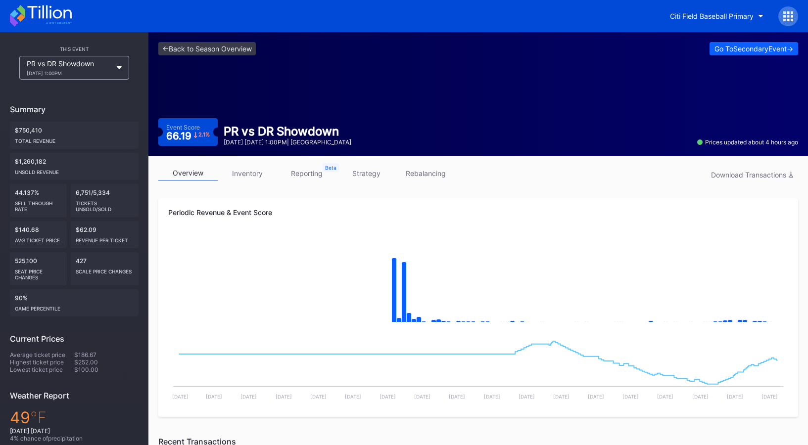
click at [250, 174] on link "inventory" at bounding box center [247, 173] width 59 height 15
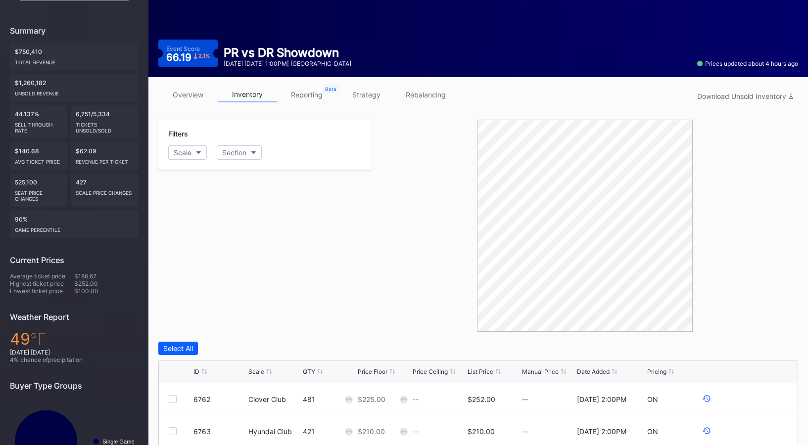
scroll to position [239, 0]
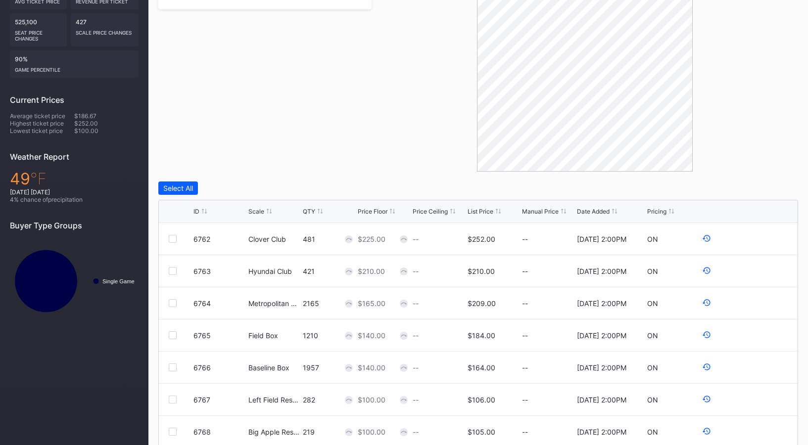
click at [477, 210] on div "List Price" at bounding box center [481, 211] width 26 height 7
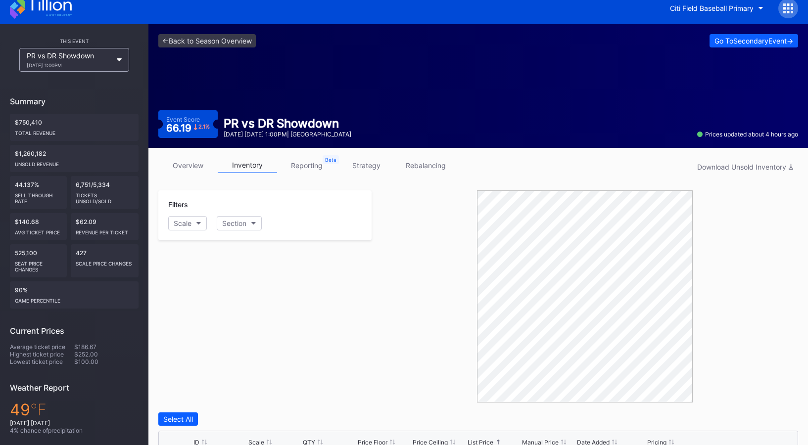
scroll to position [0, 0]
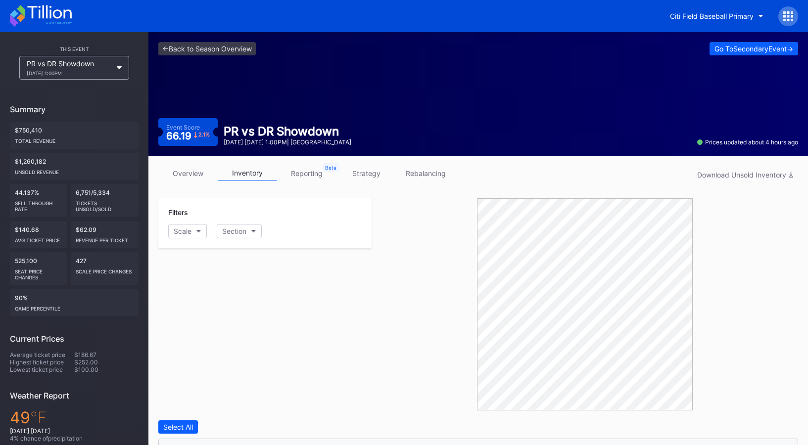
click at [305, 169] on link "reporting" at bounding box center [306, 173] width 59 height 15
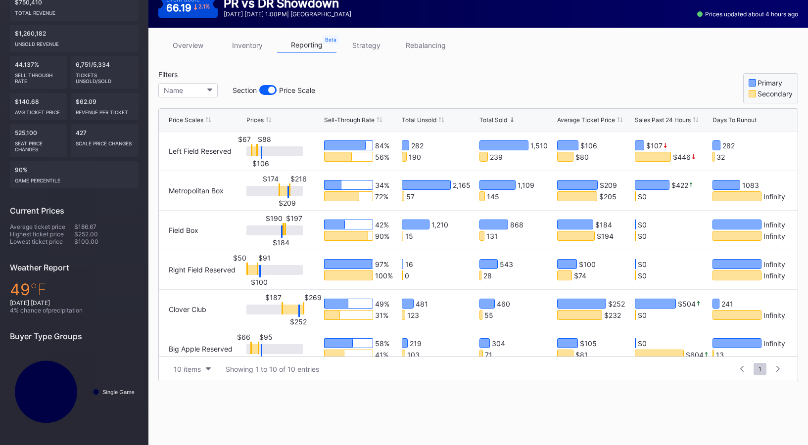
click at [566, 123] on div "Average Ticket Price" at bounding box center [586, 119] width 58 height 7
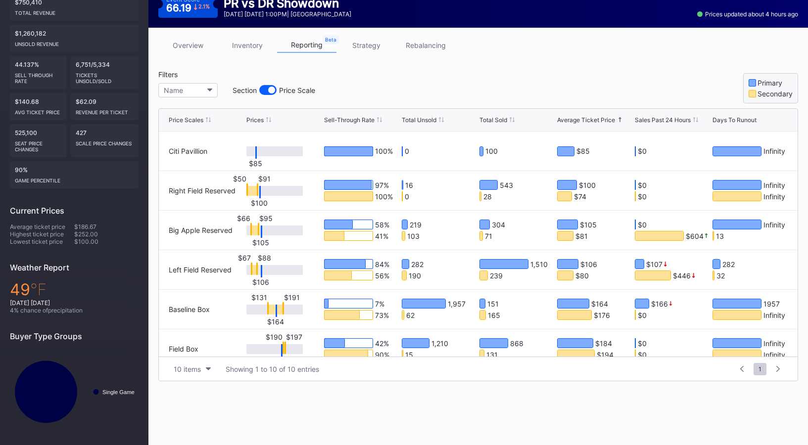
click at [568, 120] on div "Average Ticket Price" at bounding box center [586, 119] width 58 height 7
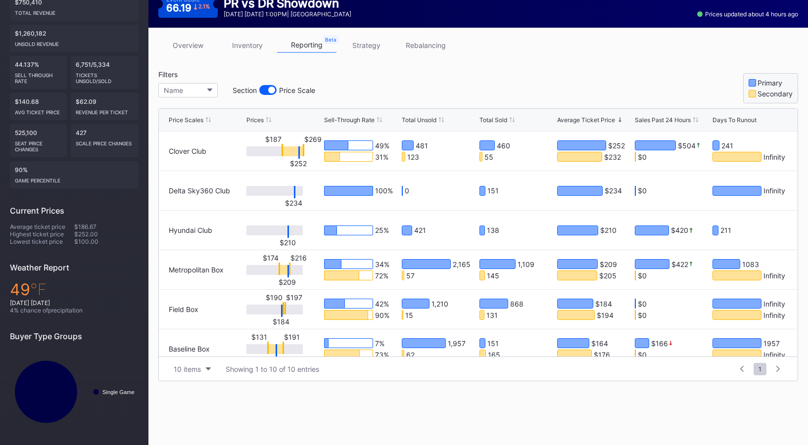
click at [263, 119] on div "Prices" at bounding box center [254, 119] width 17 height 7
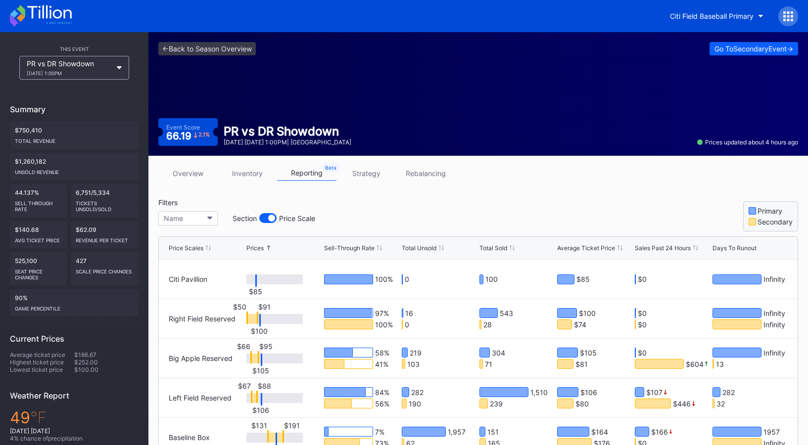
click at [784, 15] on icon at bounding box center [784, 16] width 2 height 2
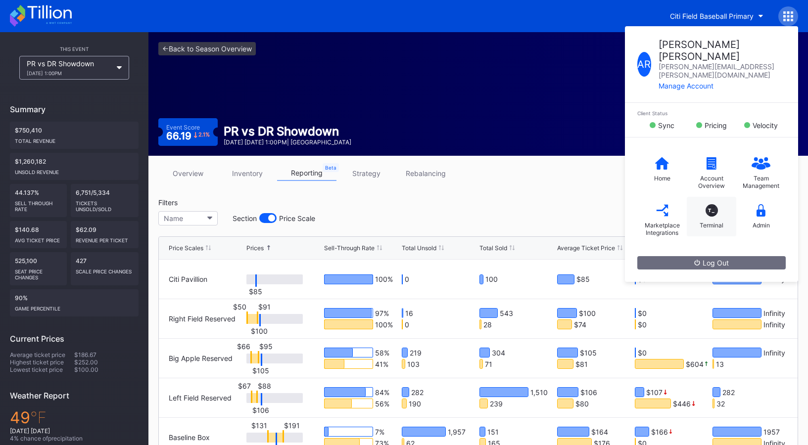
click at [724, 197] on div "T_ Terminal" at bounding box center [711, 217] width 49 height 40
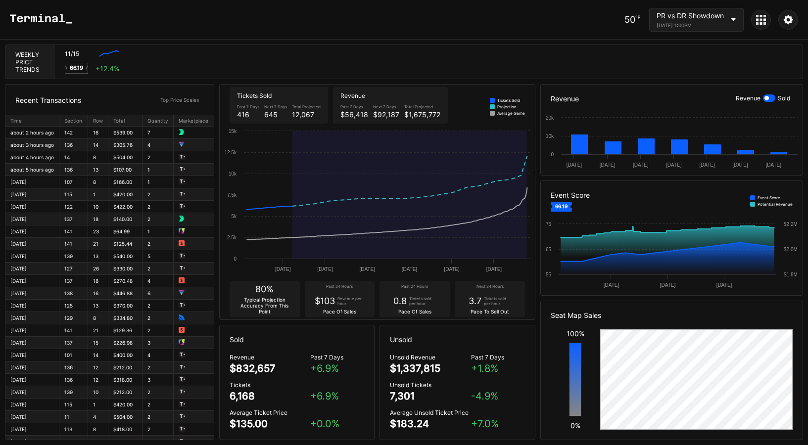
scroll to position [1, 0]
click at [53, 18] on icon at bounding box center [41, 19] width 62 height 10
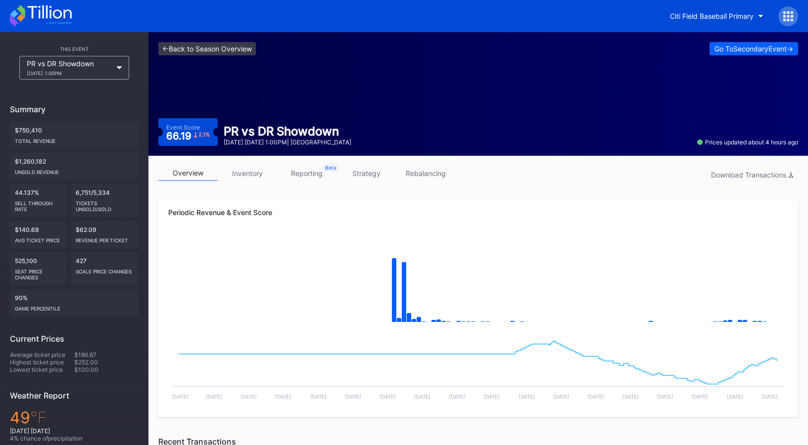
click at [227, 46] on link "<- Back to Season Overview" at bounding box center [206, 48] width 97 height 13
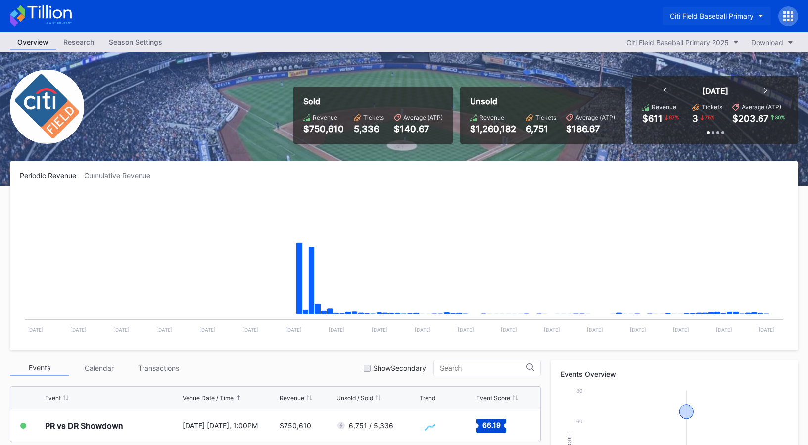
click at [732, 12] on div "Citi Field Baseball Primary" at bounding box center [712, 16] width 84 height 8
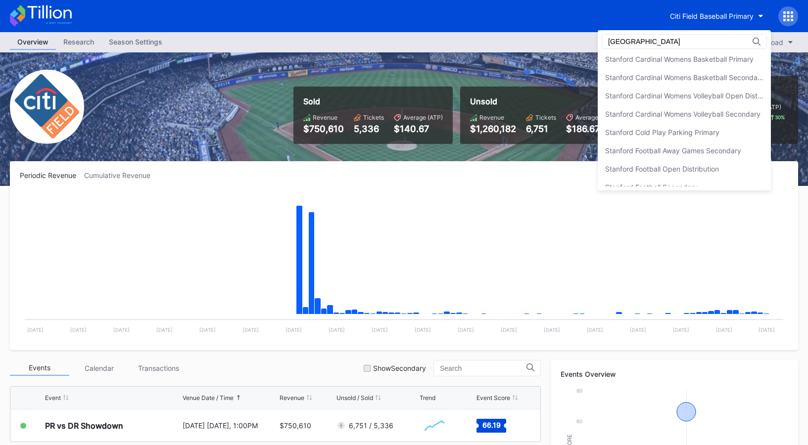
scroll to position [123, 0]
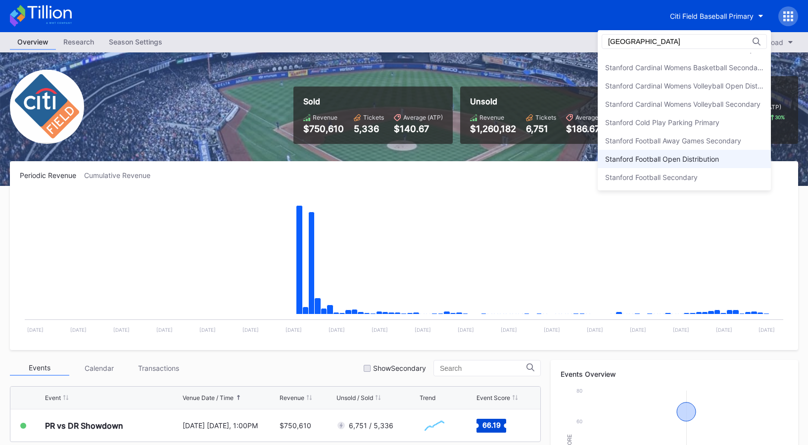
type input "stanford"
click at [690, 153] on div "Stanford Football Open Distribution" at bounding box center [684, 159] width 173 height 18
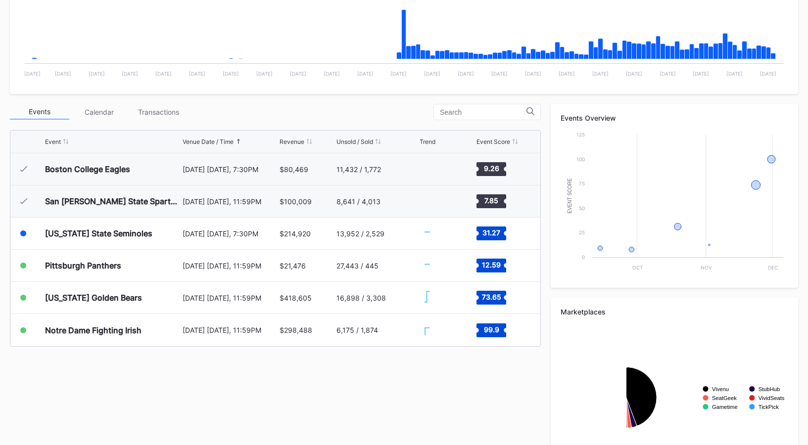
scroll to position [303, 0]
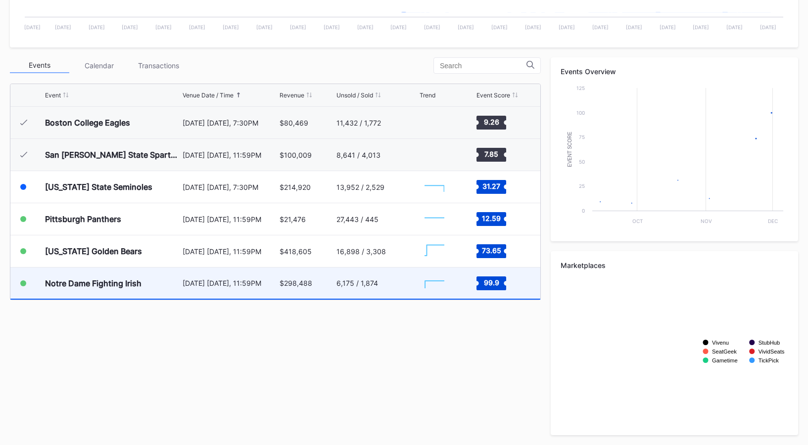
click at [297, 284] on div "$298,488" at bounding box center [296, 283] width 33 height 8
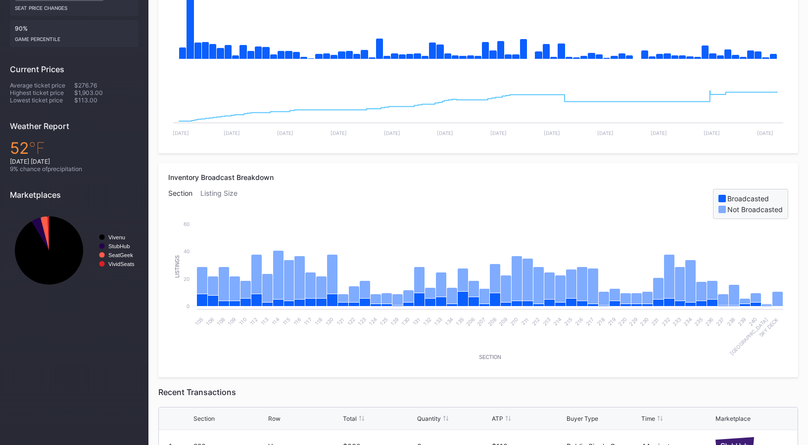
scroll to position [396, 0]
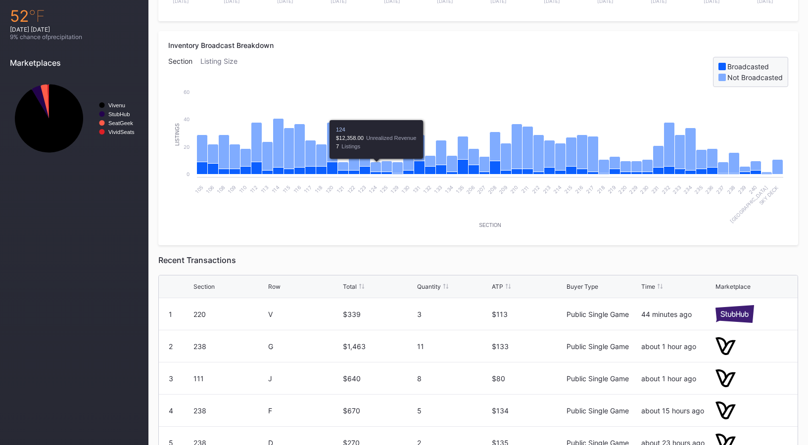
click at [222, 316] on div "220" at bounding box center [229, 314] width 72 height 8
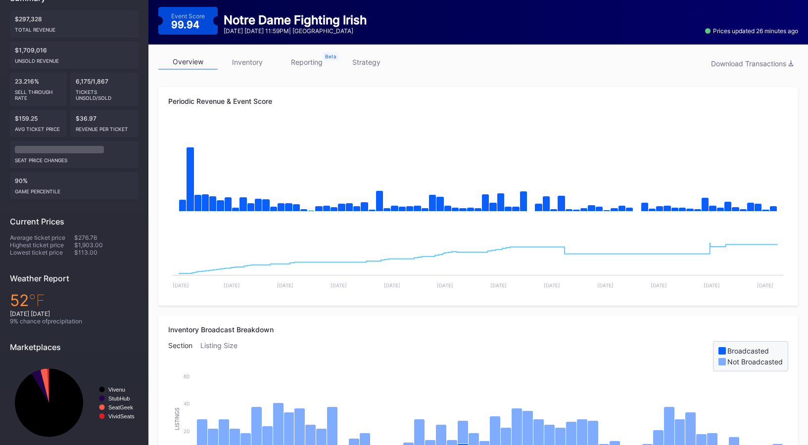
scroll to position [0, 0]
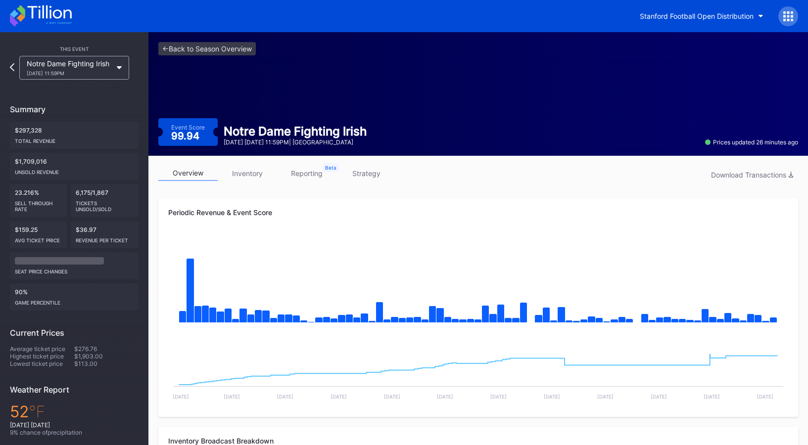
click at [256, 174] on link "inventory" at bounding box center [247, 173] width 59 height 15
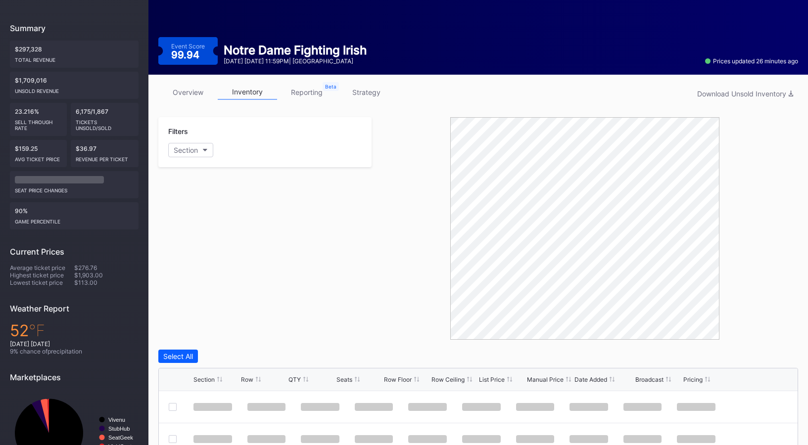
scroll to position [186, 0]
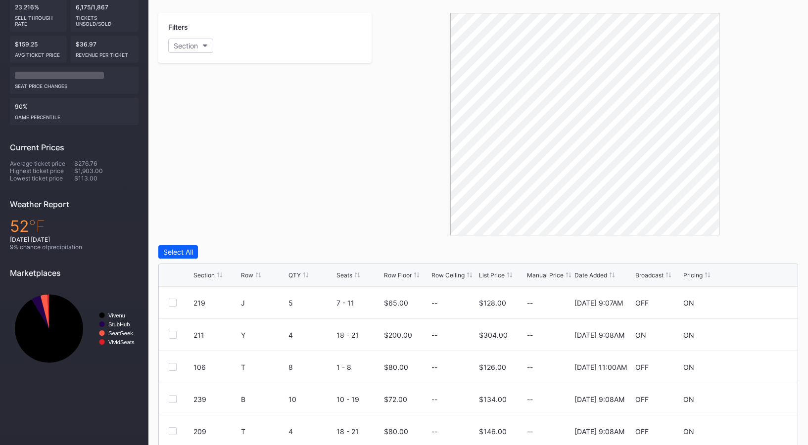
click at [481, 270] on div "Section Row QTY Seats Row Floor Row Ceiling List Price Manual Price Date Added …" at bounding box center [478, 275] width 639 height 23
click at [492, 277] on div "List Price" at bounding box center [492, 275] width 26 height 7
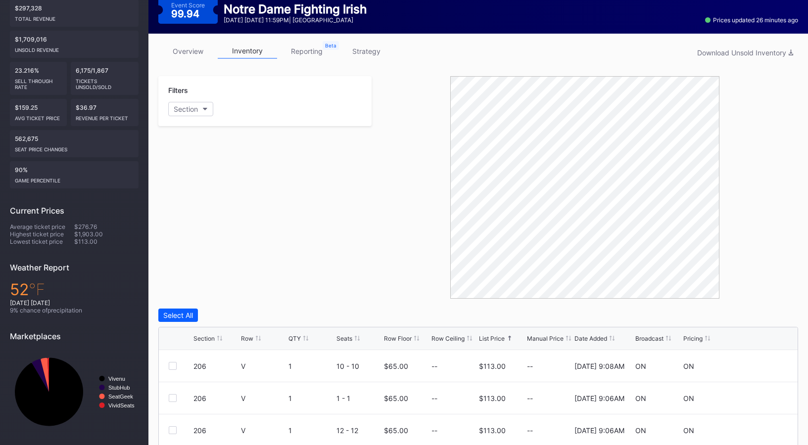
scroll to position [72, 0]
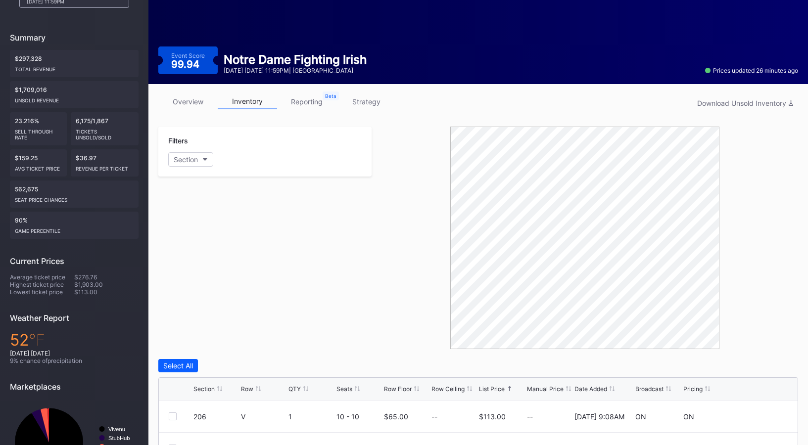
drag, startPoint x: 182, startPoint y: 96, endPoint x: 321, endPoint y: 111, distance: 140.3
click at [182, 97] on link "overview" at bounding box center [187, 101] width 59 height 15
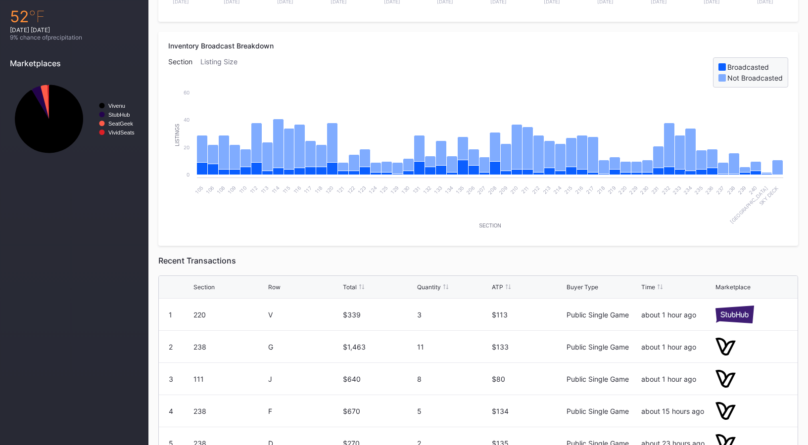
scroll to position [509, 0]
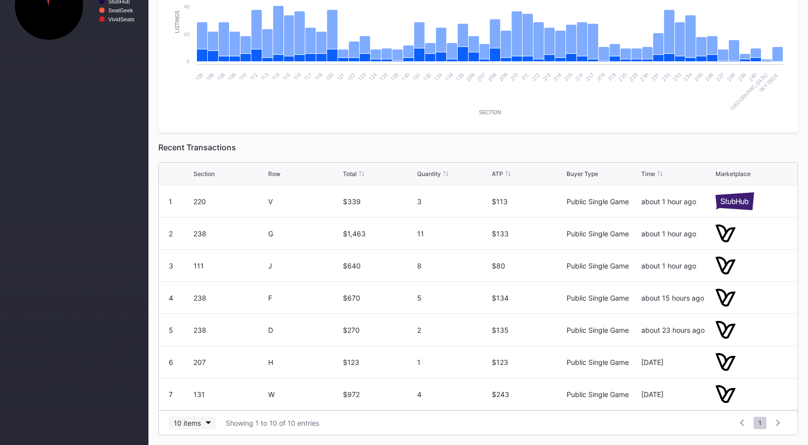
click at [195, 429] on button "10 items" at bounding box center [192, 423] width 47 height 13
click at [199, 399] on div "200 items" at bounding box center [192, 398] width 32 height 8
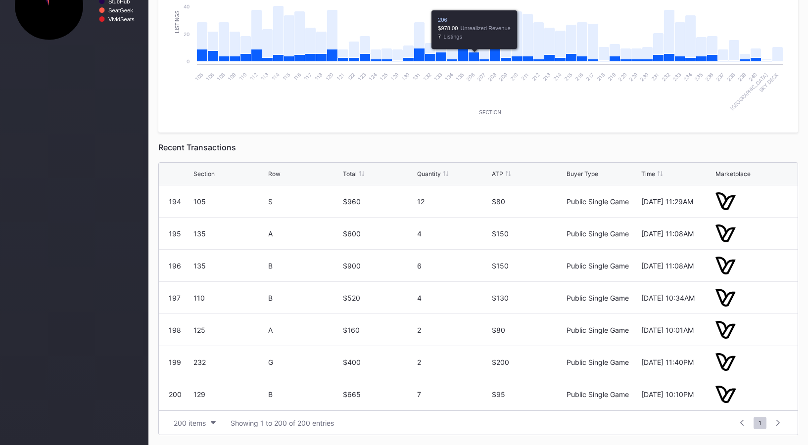
scroll to position [0, 0]
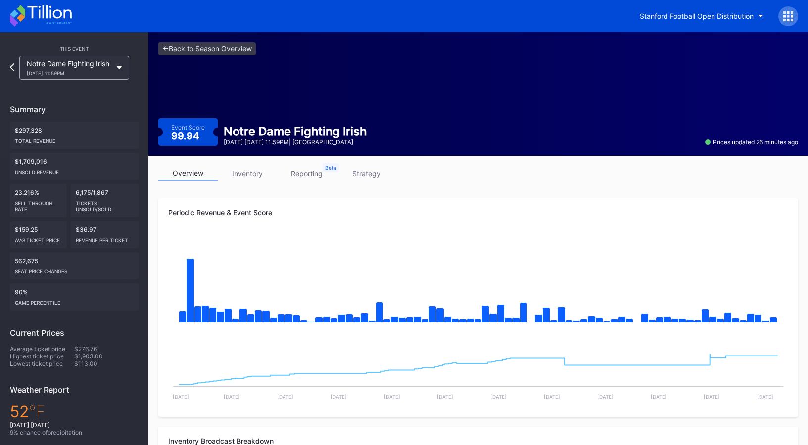
click at [170, 171] on link "overview" at bounding box center [187, 173] width 59 height 15
drag, startPoint x: 226, startPoint y: 79, endPoint x: 79, endPoint y: 8, distance: 163.8
click at [208, 76] on div "<- Back to Season Overview Event Score 99.94 Notre Dame Fighting Irish November…" at bounding box center [478, 94] width 660 height 124
click at [222, 52] on link "<- Back to Season Overview" at bounding box center [206, 48] width 97 height 13
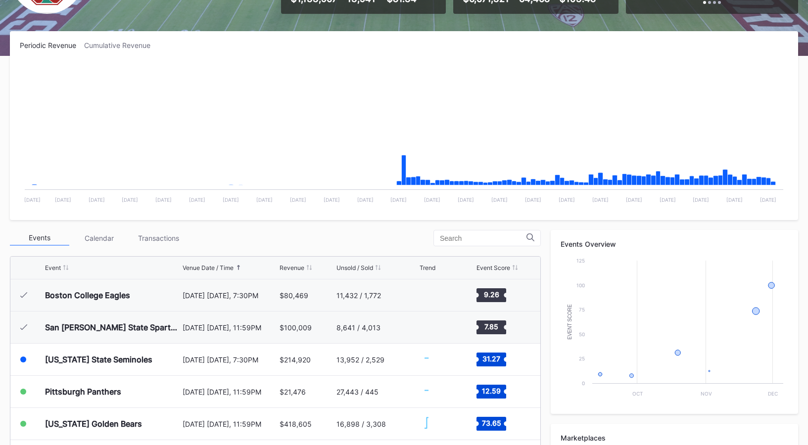
scroll to position [303, 0]
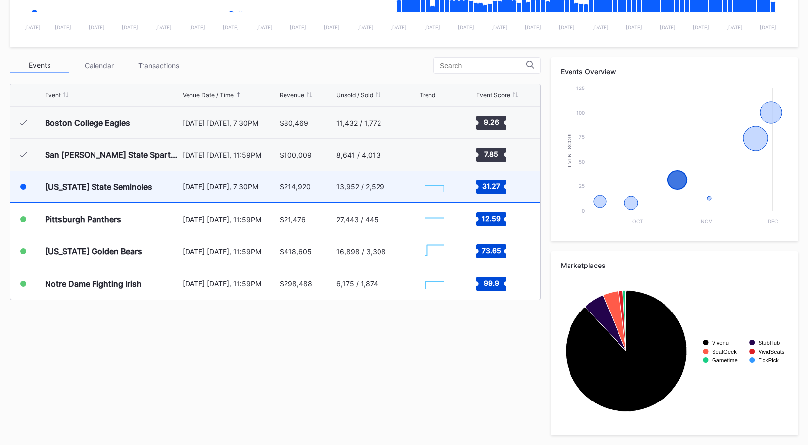
click at [282, 191] on div "$214,920" at bounding box center [307, 186] width 54 height 31
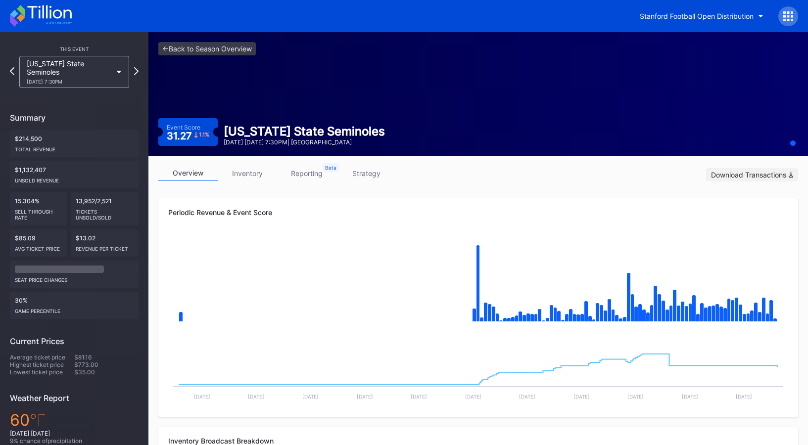
click at [726, 178] on div "Download Transactions" at bounding box center [752, 175] width 82 height 8
click at [238, 46] on link "<- Back to Season Overview" at bounding box center [206, 48] width 97 height 13
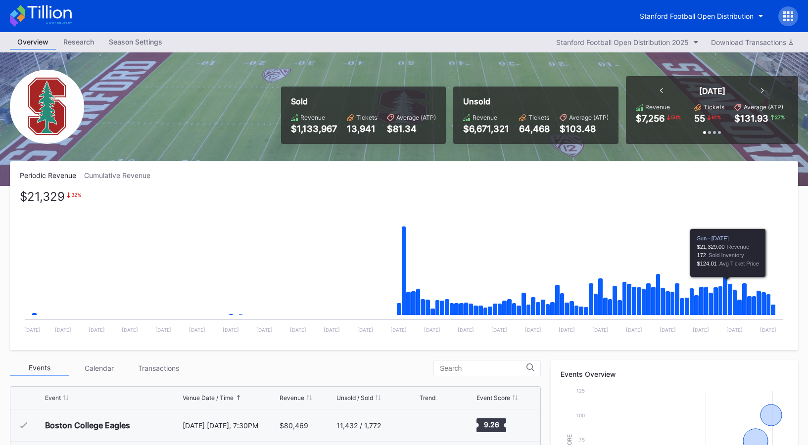
drag, startPoint x: 653, startPoint y: 267, endPoint x: 732, endPoint y: 318, distance: 93.8
click at [730, 309] on icon "Created with Highcharts 11.2.0 Chart title 5 May 12 May 19 May 26 May 2 Jun 9 J…" at bounding box center [404, 266] width 769 height 148
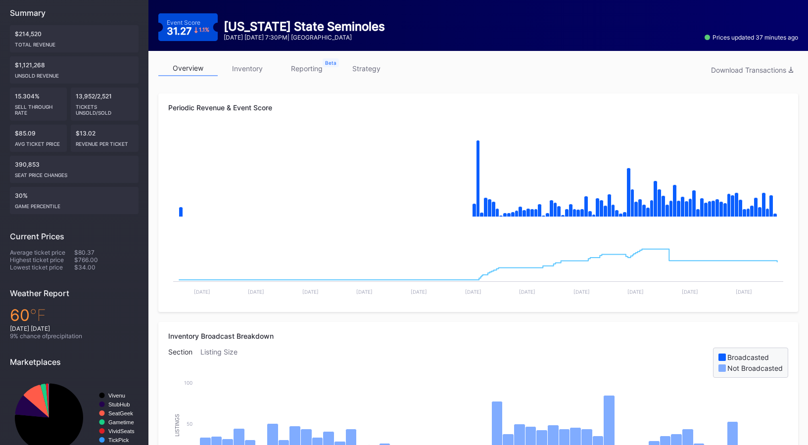
scroll to position [98, 0]
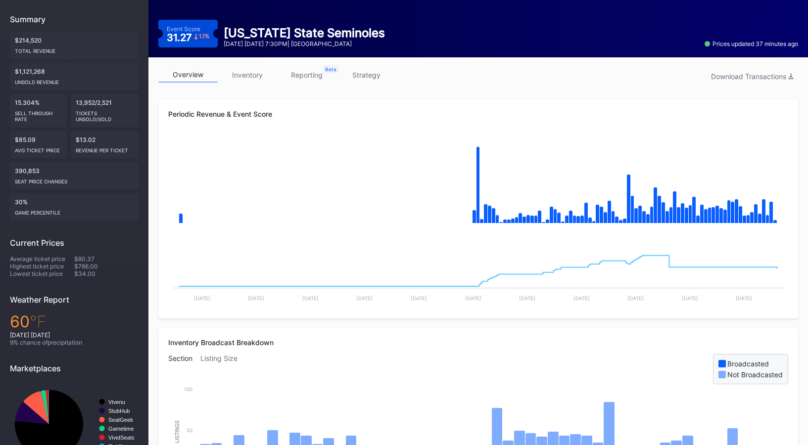
click at [244, 74] on link "inventory" at bounding box center [247, 74] width 59 height 15
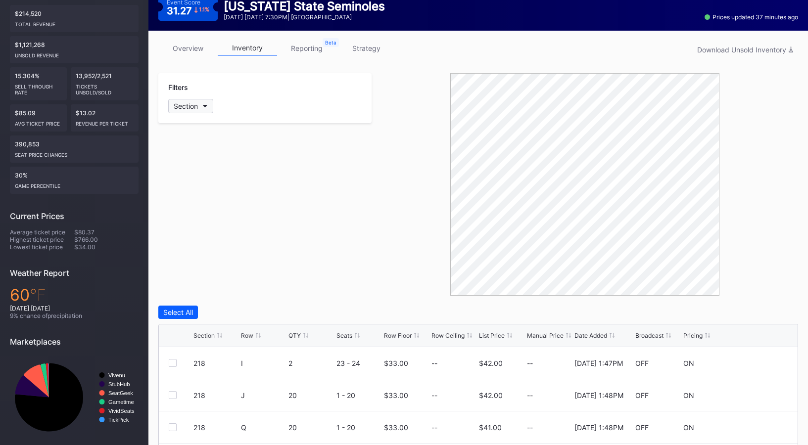
scroll to position [101, 0]
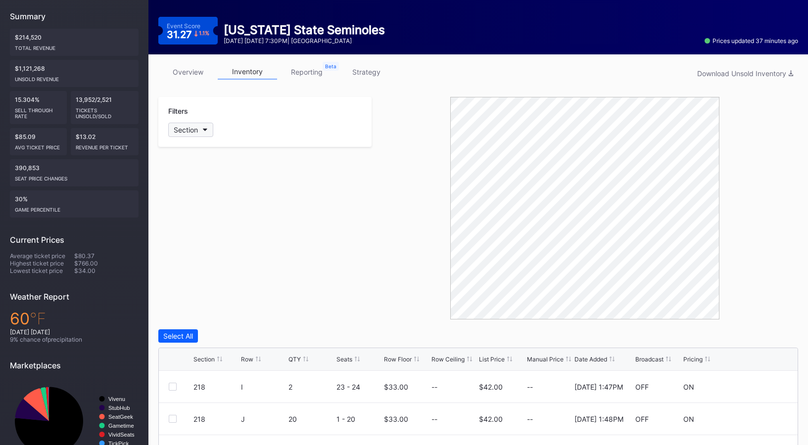
click at [203, 129] on icon "button" at bounding box center [205, 130] width 5 height 3
click at [205, 220] on div "236" at bounding box center [225, 216] width 115 height 18
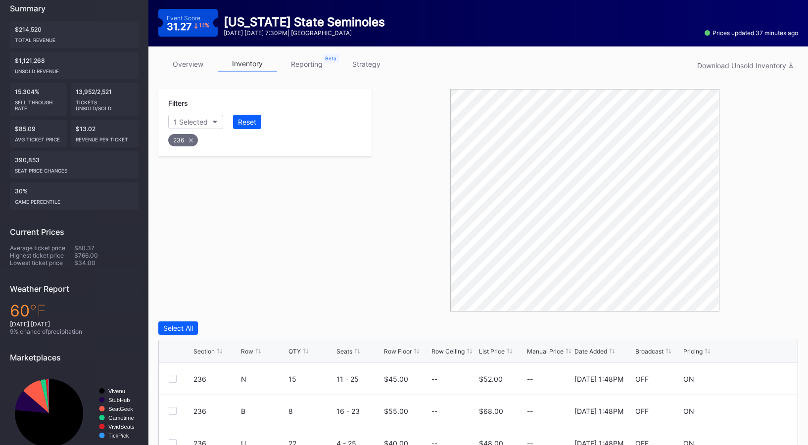
scroll to position [117, 0]
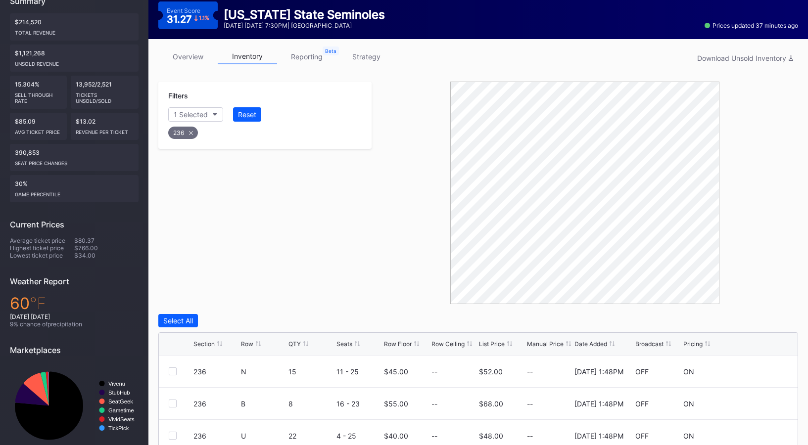
click at [194, 65] on div "overview inventory reporting strategy Download Unsold Inventory" at bounding box center [478, 59] width 640 height 20
click at [193, 60] on link "overview" at bounding box center [187, 56] width 59 height 15
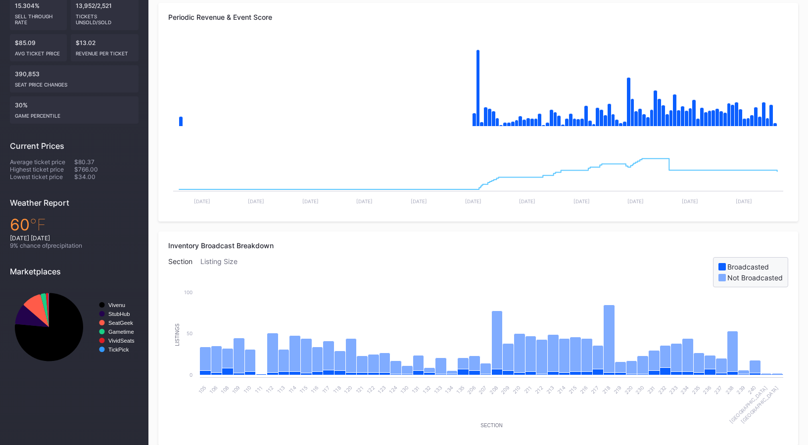
scroll to position [393, 0]
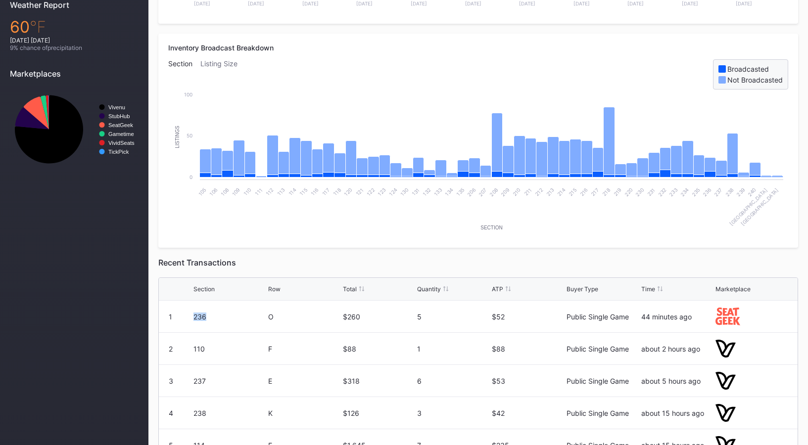
drag, startPoint x: 193, startPoint y: 317, endPoint x: 209, endPoint y: 317, distance: 15.8
click at [209, 317] on div "236" at bounding box center [229, 317] width 72 height 8
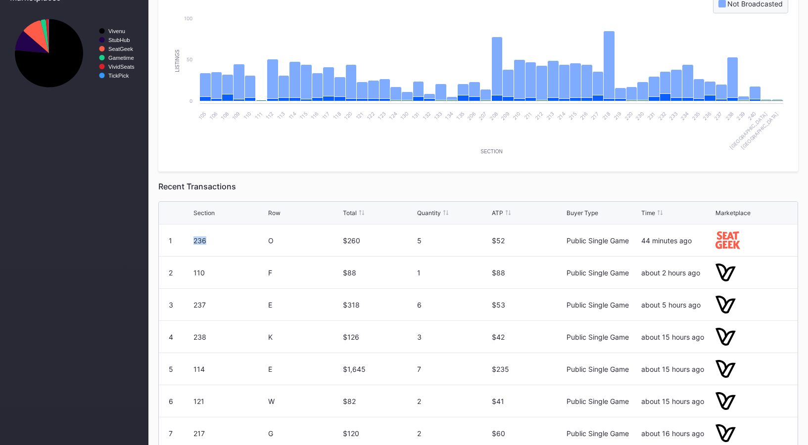
scroll to position [0, 0]
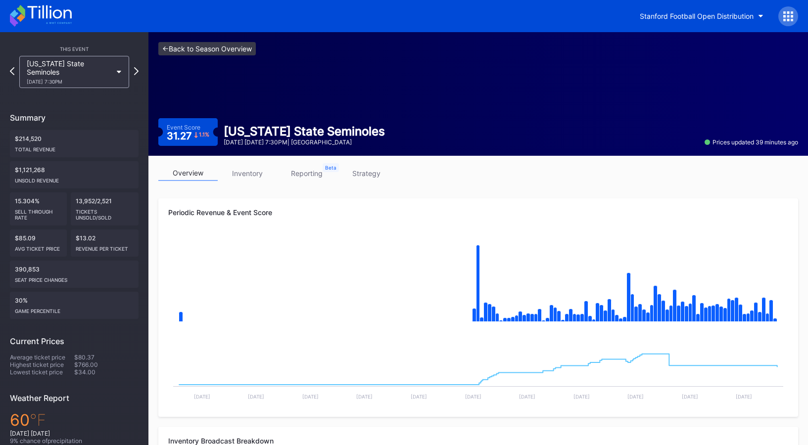
click at [216, 47] on link "<- Back to Season Overview" at bounding box center [206, 48] width 97 height 13
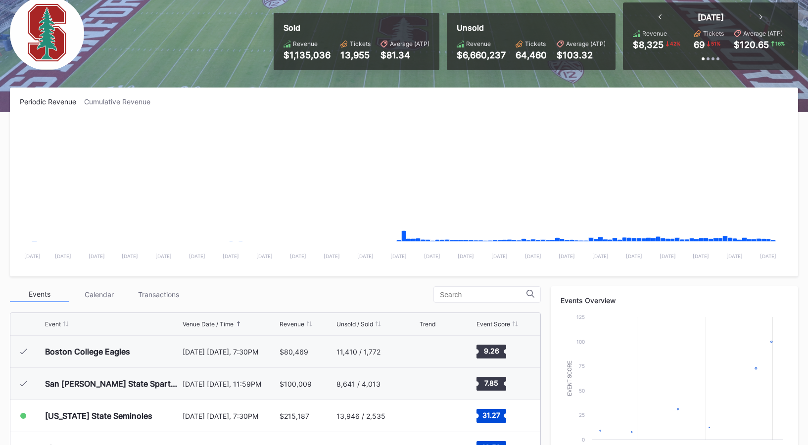
scroll to position [303, 0]
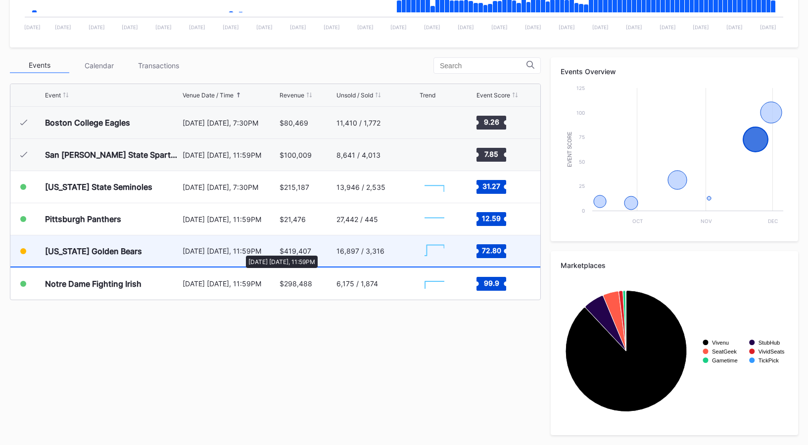
click at [241, 251] on div "November 22 Saturday, 11:59PM" at bounding box center [230, 251] width 95 height 8
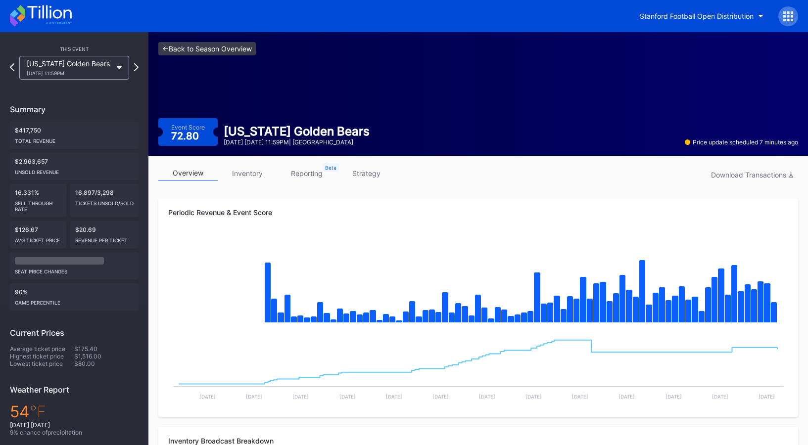
click at [221, 48] on link "<- Back to Season Overview" at bounding box center [206, 48] width 97 height 13
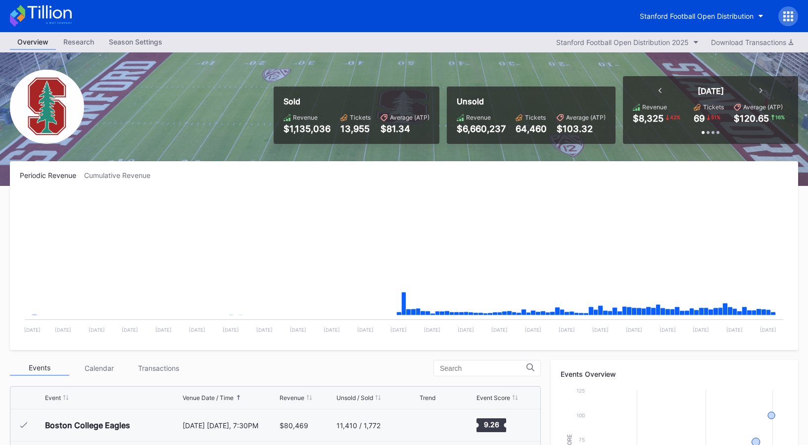
scroll to position [303, 0]
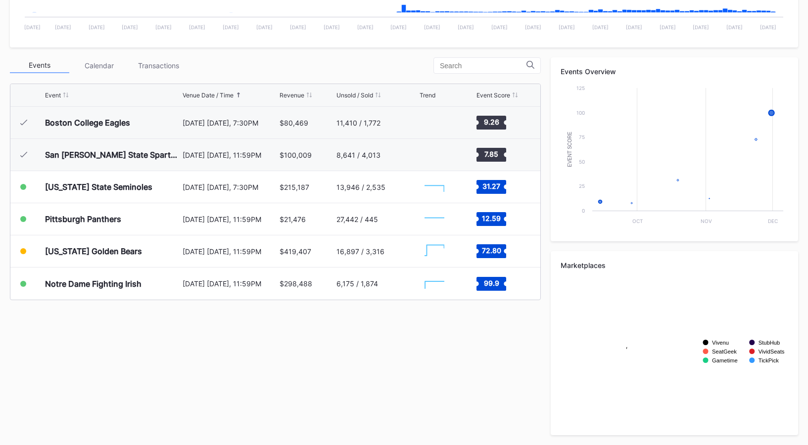
click at [278, 303] on div "Events Calendar Transactions Event Venue Date / Time Revenue Unsold / Sold Tren…" at bounding box center [404, 246] width 788 height 378
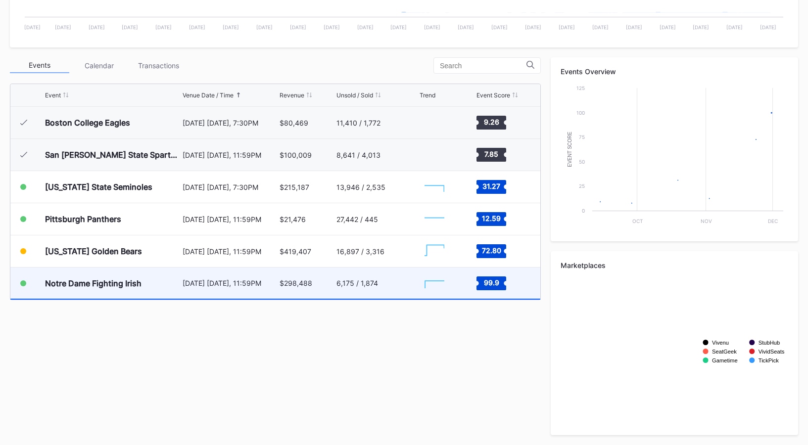
click at [279, 294] on div "Notre Dame Fighting Irish November 29 Saturday, 11:59PM $298,488 6,175 / 1,874 …" at bounding box center [275, 284] width 530 height 32
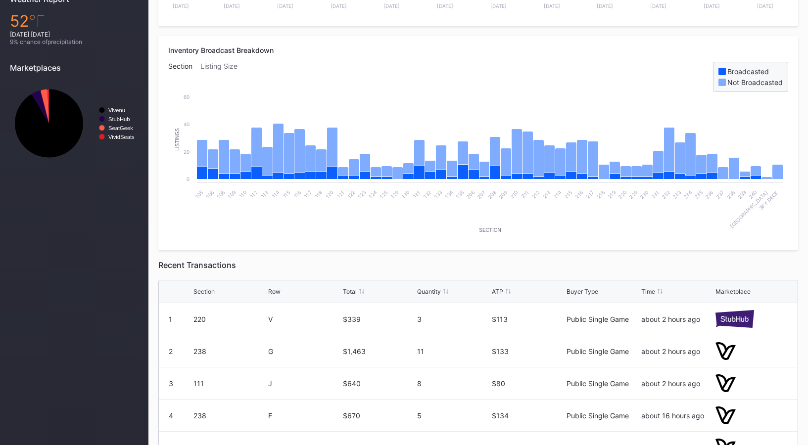
scroll to position [392, 0]
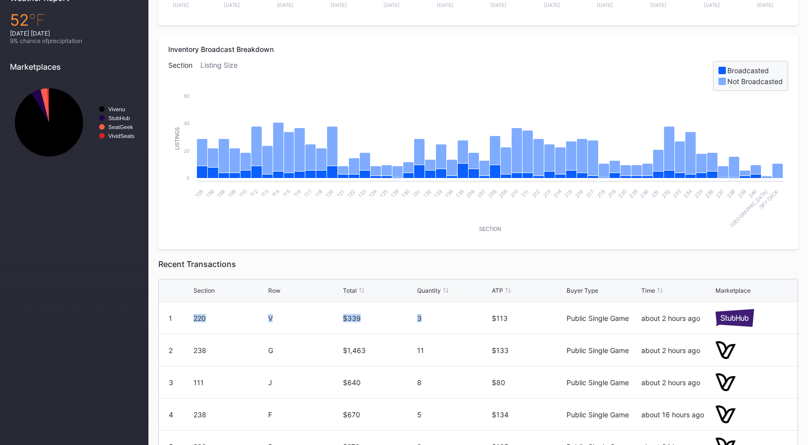
drag, startPoint x: 184, startPoint y: 319, endPoint x: 457, endPoint y: 317, distance: 273.2
click at [457, 317] on div "1 220 V $339 3 $113 Public Single Game about 2 hours ago" at bounding box center [478, 318] width 639 height 32
click at [457, 317] on div "3" at bounding box center [453, 318] width 72 height 8
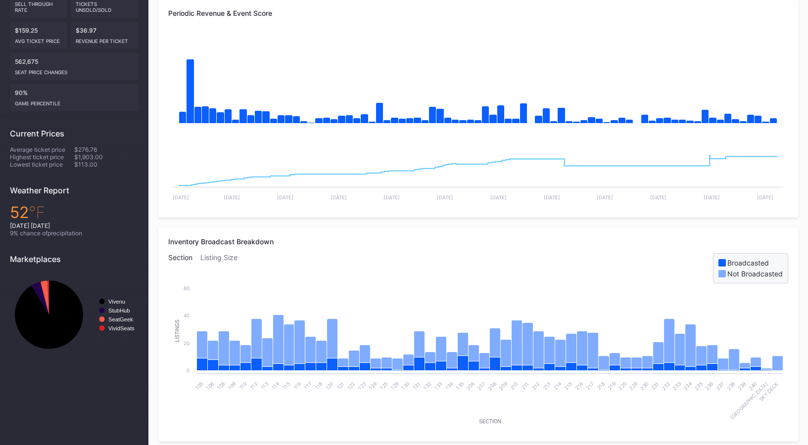
scroll to position [0, 0]
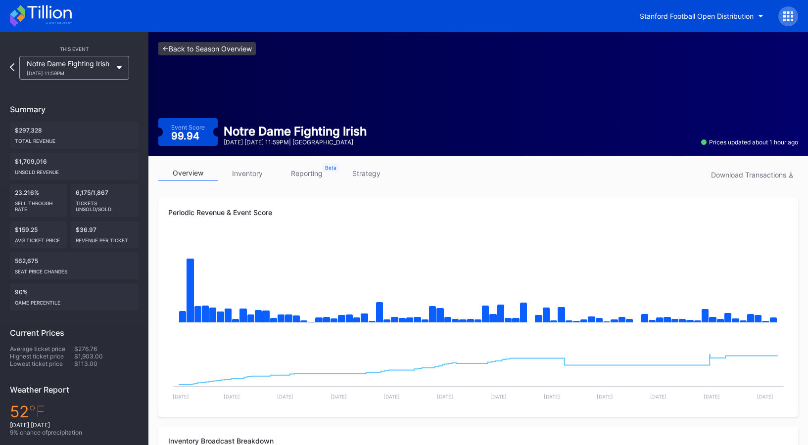
click at [217, 49] on link "<- Back to Season Overview" at bounding box center [206, 48] width 97 height 13
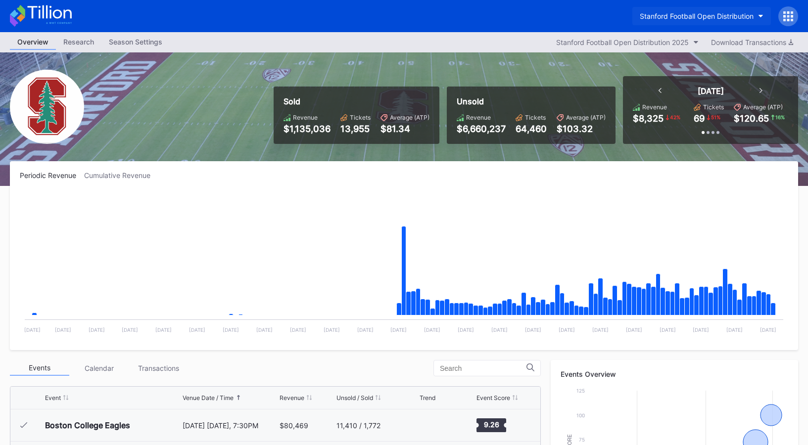
click at [698, 19] on div "Stanford Football Open Distribution" at bounding box center [697, 16] width 114 height 8
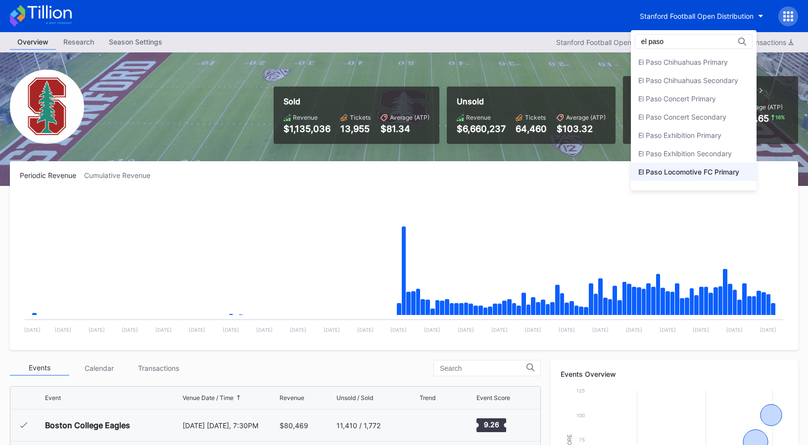
type input "el paso"
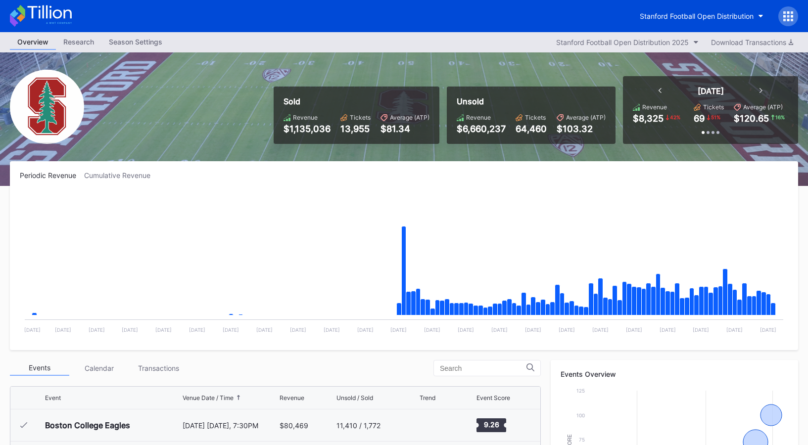
click at [544, 204] on rect "Chart title" at bounding box center [404, 266] width 769 height 148
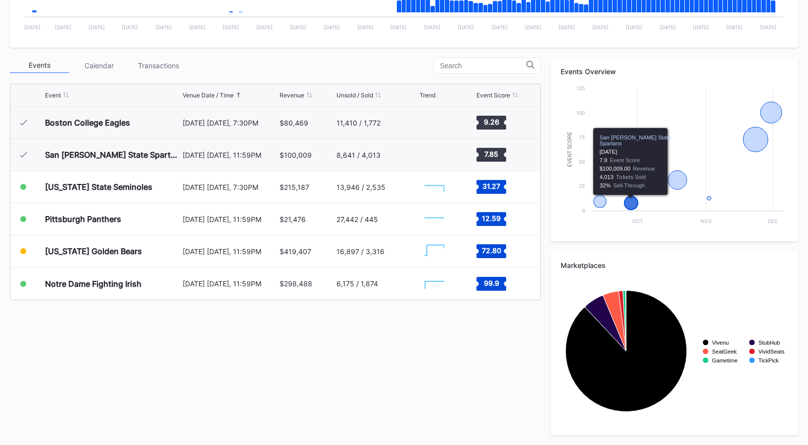
click at [628, 168] on rect "Chart title" at bounding box center [675, 157] width 228 height 148
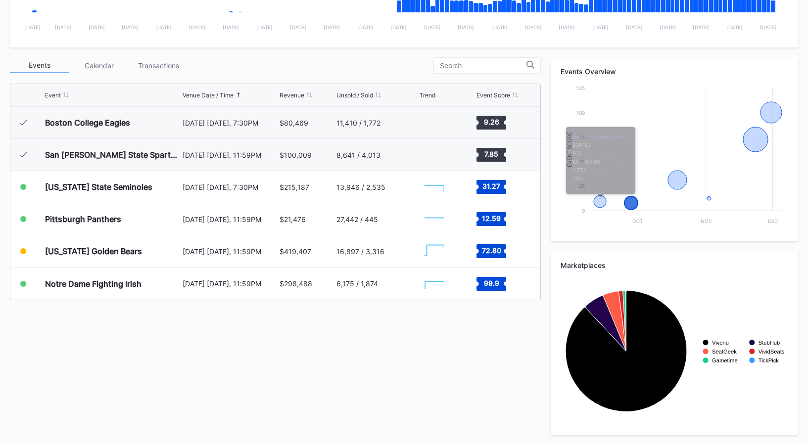
click at [514, 52] on div "Periodic Revenue Cumulative Revenue Created with Highcharts 11.2.0 Chart title …" at bounding box center [404, 151] width 808 height 587
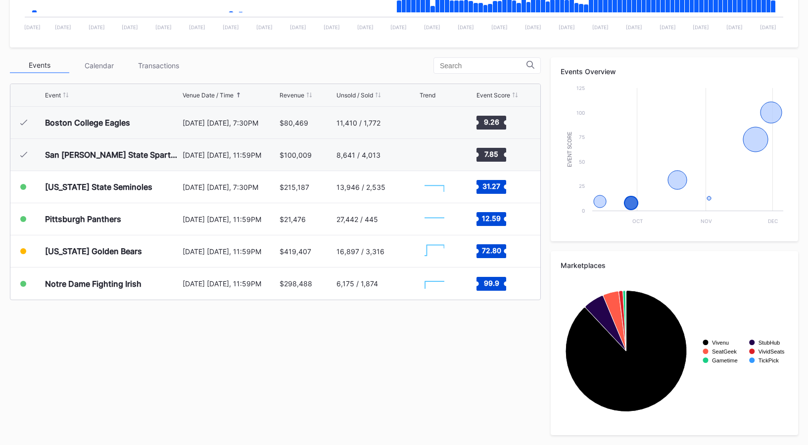
click at [674, 67] on div "Events Overview" at bounding box center [675, 71] width 228 height 8
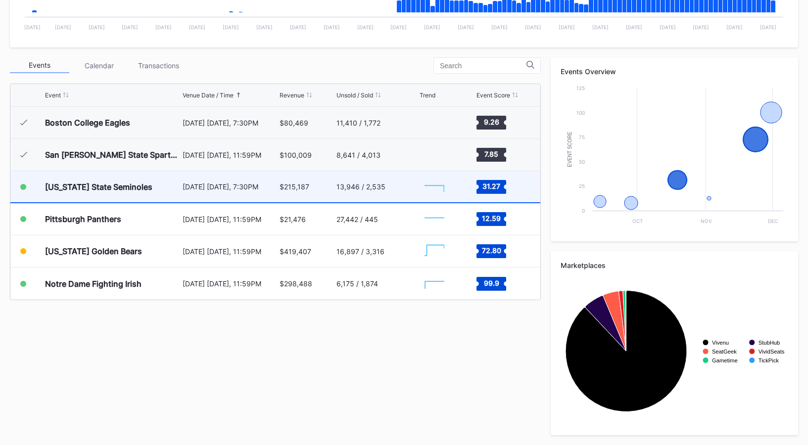
click at [289, 187] on div "$215,187" at bounding box center [295, 187] width 30 height 8
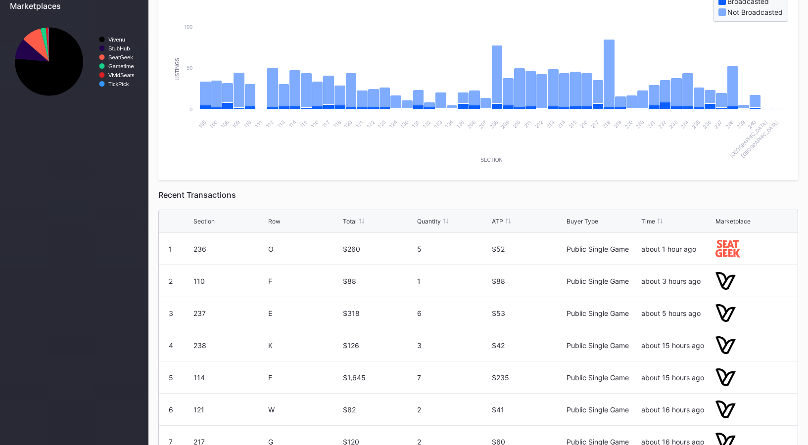
scroll to position [467, 0]
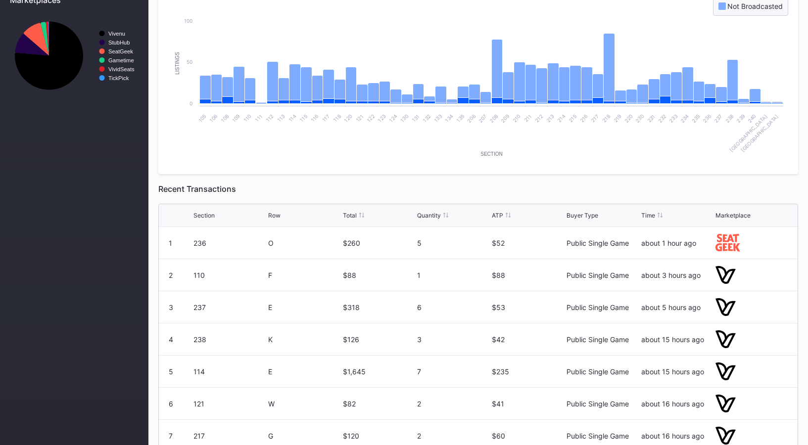
click at [495, 212] on div "ATP" at bounding box center [497, 215] width 11 height 7
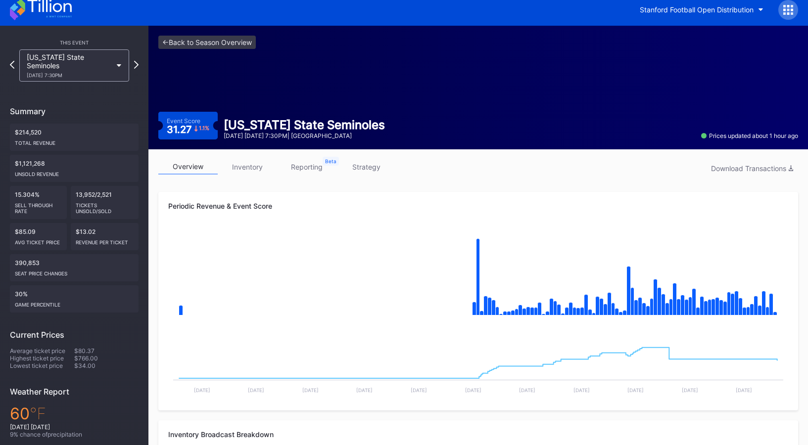
scroll to position [0, 0]
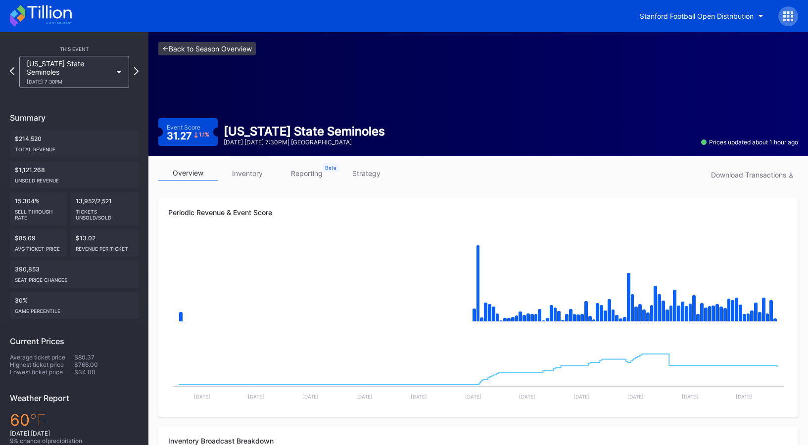
click at [225, 51] on link "<- Back to Season Overview" at bounding box center [206, 48] width 97 height 13
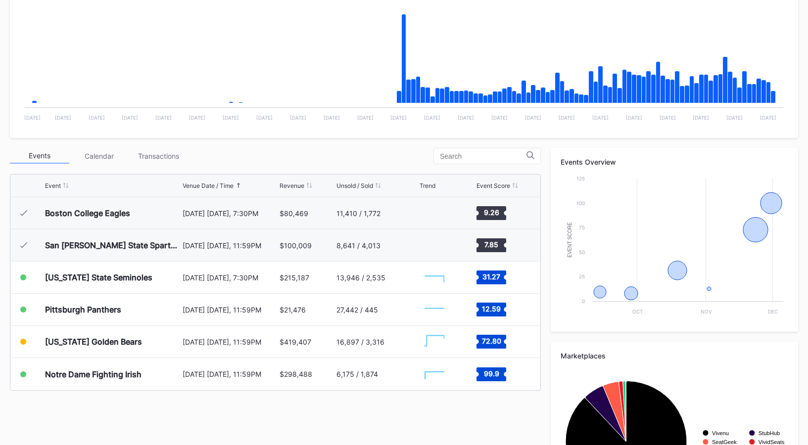
scroll to position [303, 0]
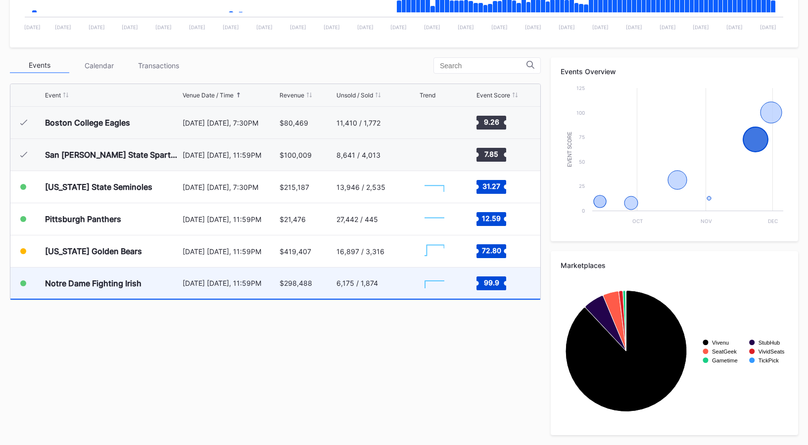
click at [386, 284] on div "6,175 / 1,874" at bounding box center [377, 283] width 81 height 31
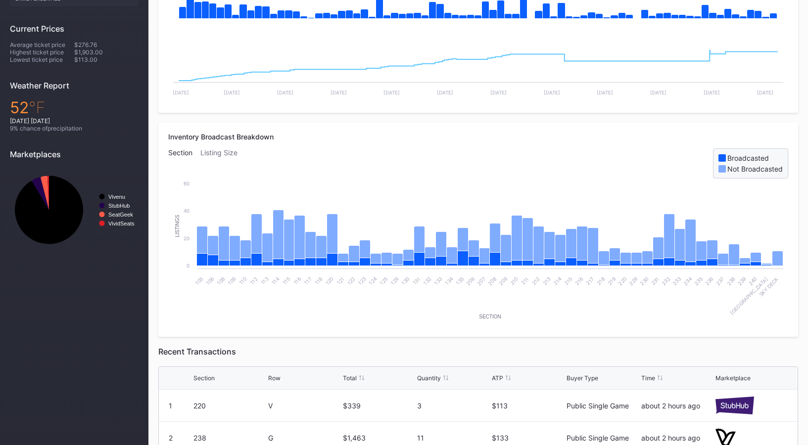
scroll to position [509, 0]
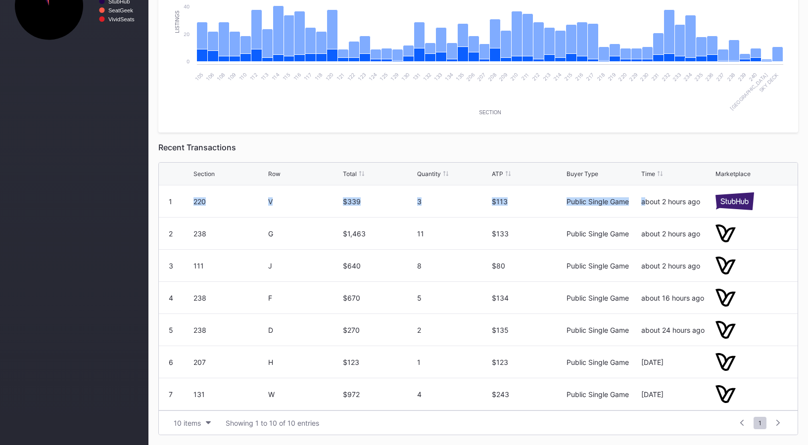
drag, startPoint x: 188, startPoint y: 203, endPoint x: 645, endPoint y: 203, distance: 456.8
click at [645, 203] on div "1 220 V $339 3 $113 Public Single Game about 2 hours ago" at bounding box center [478, 202] width 639 height 32
click at [645, 203] on div "about 2 hours ago" at bounding box center [677, 201] width 72 height 8
drag, startPoint x: 506, startPoint y: 117, endPoint x: 516, endPoint y: 117, distance: 9.4
click at [515, 117] on rect "Chart title" at bounding box center [478, 48] width 620 height 148
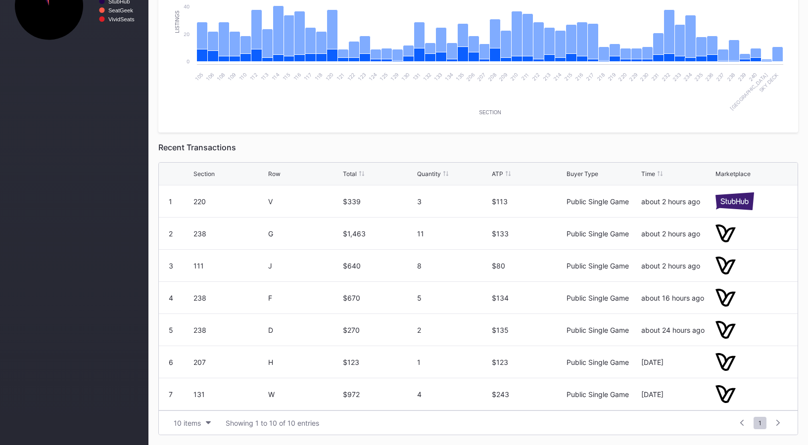
drag, startPoint x: 462, startPoint y: 113, endPoint x: 521, endPoint y: 114, distance: 59.4
click at [521, 114] on rect "Chart title" at bounding box center [478, 48] width 620 height 148
click at [481, 112] on text "Section" at bounding box center [490, 112] width 22 height 5
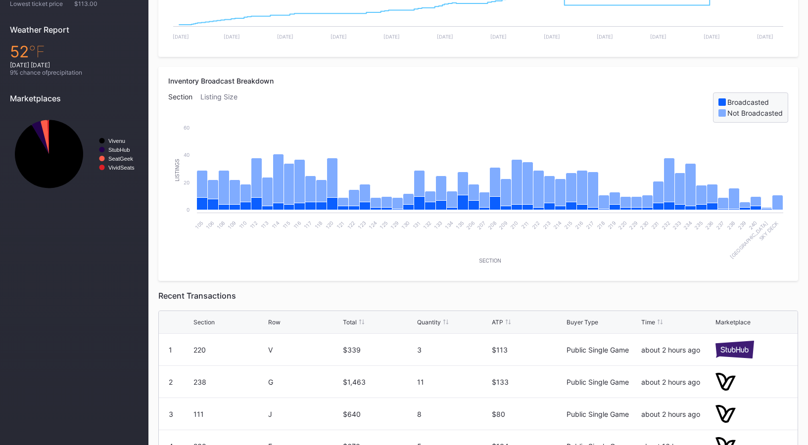
scroll to position [0, 0]
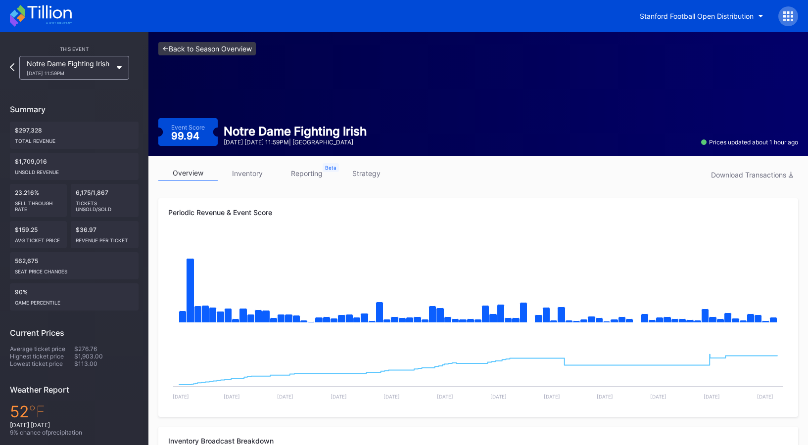
click at [210, 53] on link "<- Back to Season Overview" at bounding box center [206, 48] width 97 height 13
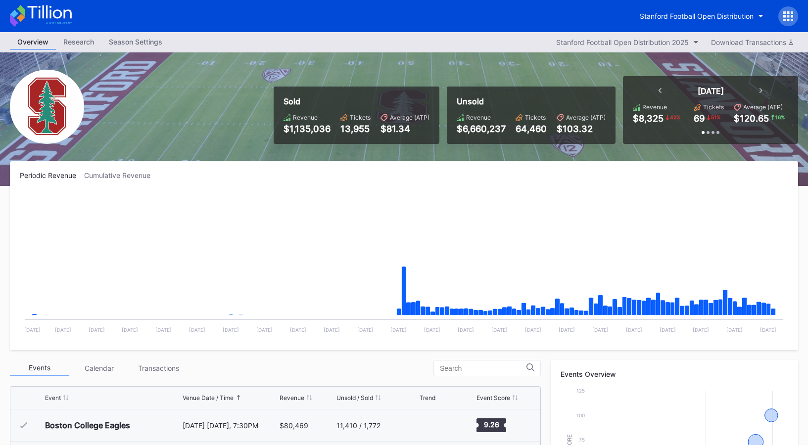
scroll to position [303, 0]
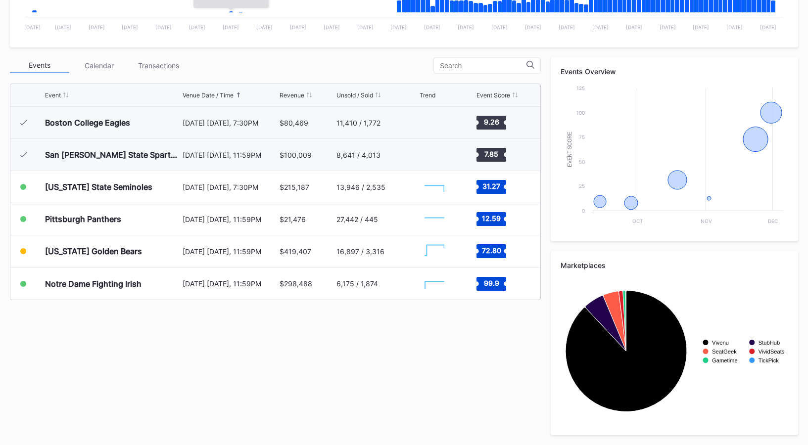
click at [166, 72] on div "Transactions" at bounding box center [158, 65] width 59 height 15
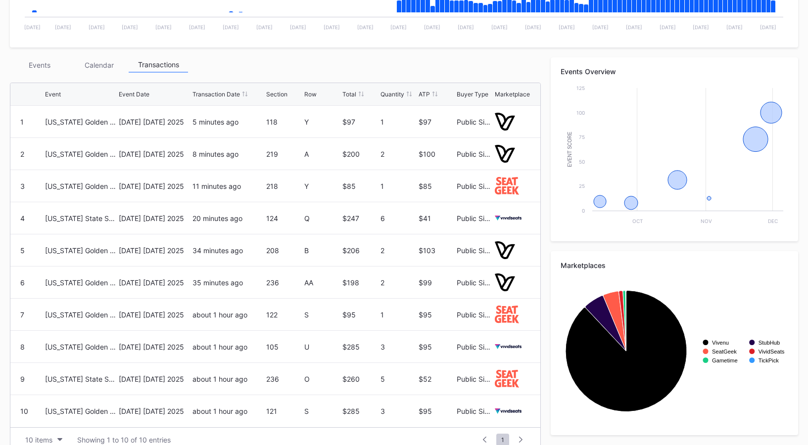
click at [45, 60] on div "Events" at bounding box center [39, 64] width 59 height 15
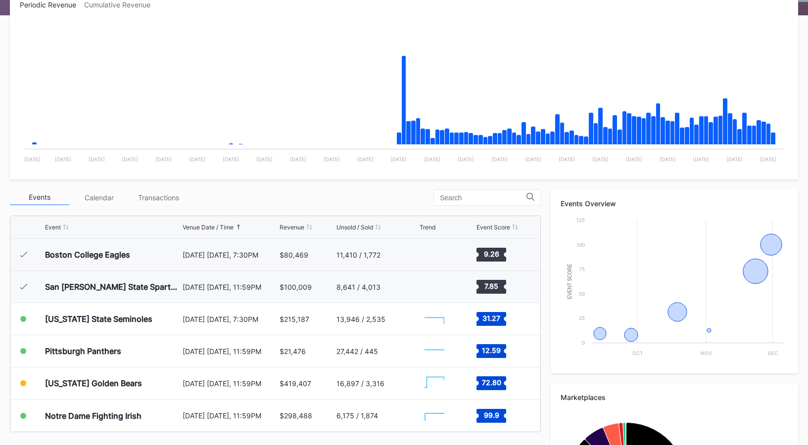
scroll to position [164, 0]
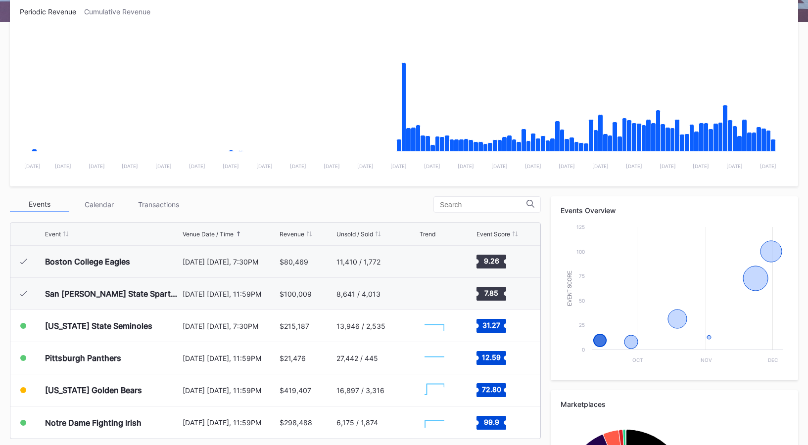
click at [159, 207] on div "Transactions" at bounding box center [158, 204] width 59 height 15
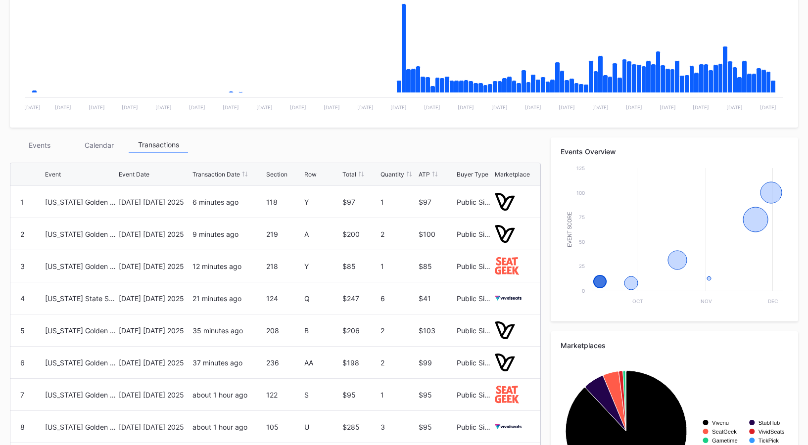
scroll to position [228, 0]
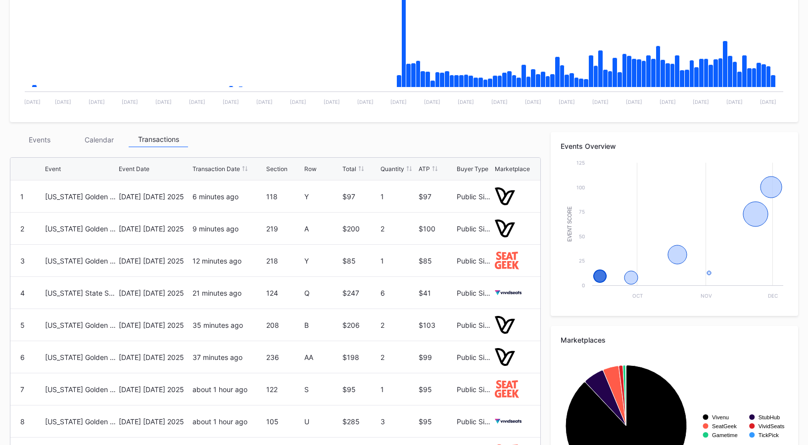
click at [743, 97] on rect "Chart title" at bounding box center [404, 38] width 769 height 148
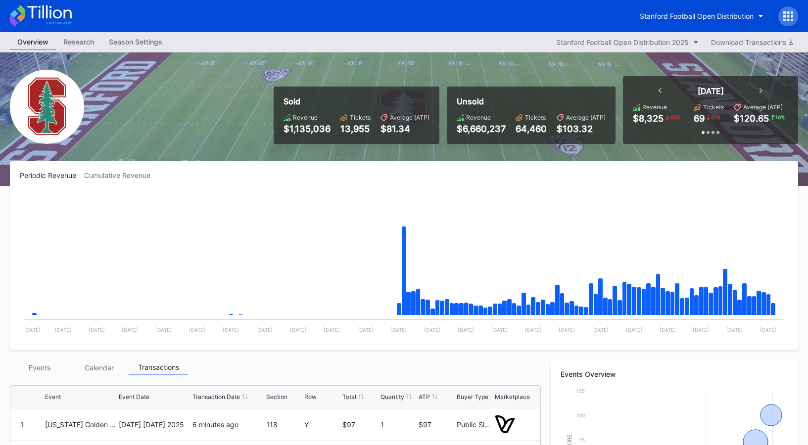
click at [58, 15] on icon at bounding box center [41, 16] width 62 height 22
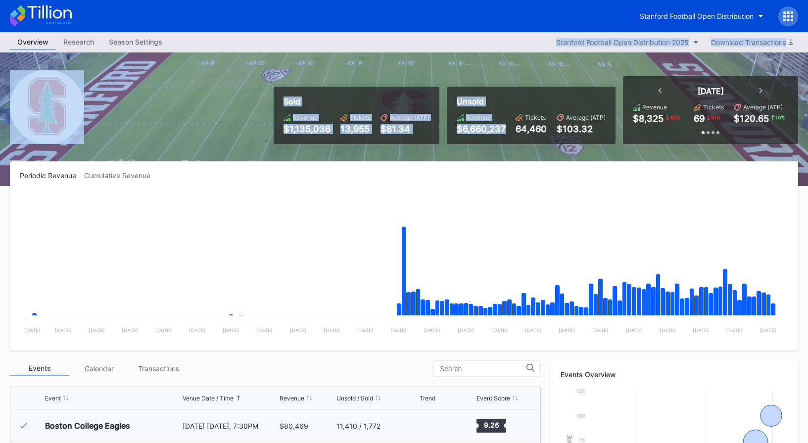
drag, startPoint x: 292, startPoint y: 43, endPoint x: 457, endPoint y: 135, distance: 188.8
click at [457, 135] on div "Overview Research Season Settings Stanford Football Open Distribution 2025 Down…" at bounding box center [404, 390] width 808 height 716
click at [457, 135] on div "Unsold Revenue $6,660,237 Tickets 64,460 Average (ATP) $103.32" at bounding box center [531, 115] width 169 height 57
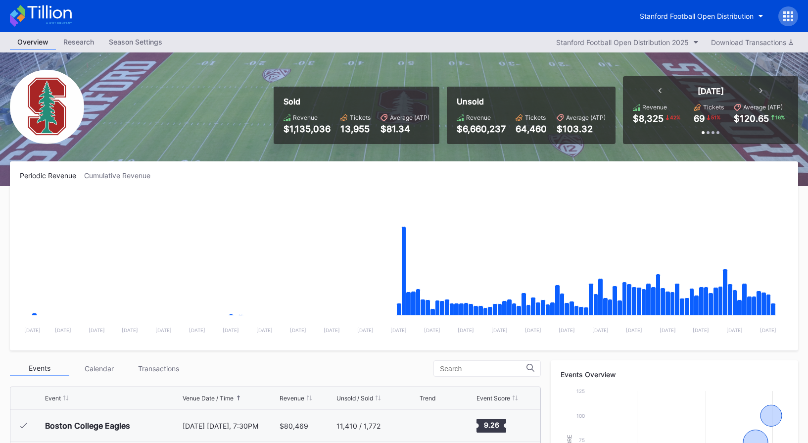
drag, startPoint x: 501, startPoint y: 194, endPoint x: 425, endPoint y: 79, distance: 137.5
click at [425, 79] on div "Overview Research Season Settings Stanford Football Open Distribution 2025 Down…" at bounding box center [404, 390] width 808 height 716
click at [425, 79] on div "Sold Revenue $1,135,036 Tickets 13,955 Average (ATP) $81.34 Unsold Revenue $6,6…" at bounding box center [532, 110] width 532 height 68
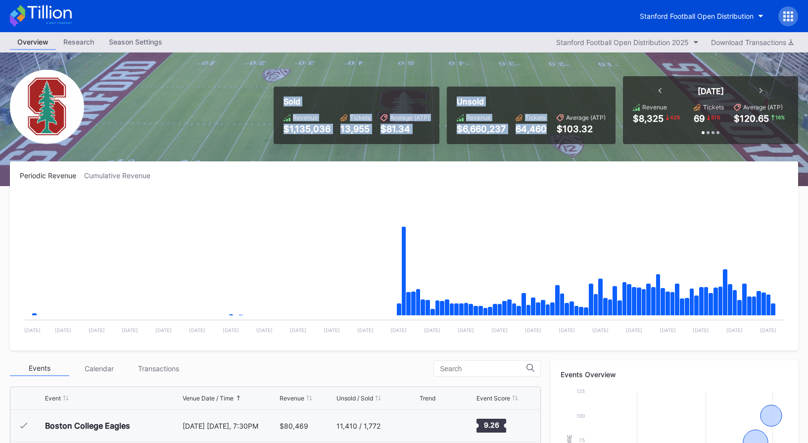
drag, startPoint x: 236, startPoint y: 78, endPoint x: 620, endPoint y: 145, distance: 389.8
click at [613, 145] on div "Sold Revenue $1,135,036 Tickets 13,955 Average (ATP) $81.34 Unsold Revenue $6,6…" at bounding box center [404, 119] width 808 height 134
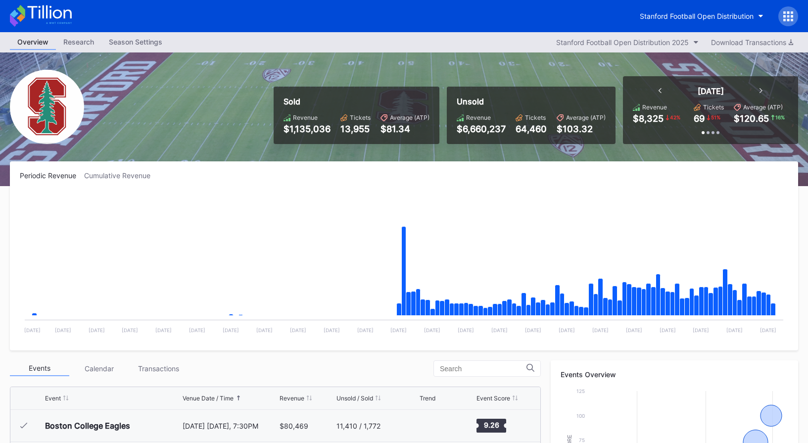
click at [624, 144] on div "Sold Revenue $1,135,036 Tickets 13,955 Average (ATP) $81.34 Unsold Revenue $6,6…" at bounding box center [404, 119] width 808 height 134
click at [630, 143] on div "Today Revenue $8,325 42 % Tickets 69 51 % Average (ATP) $120.65 16 % Past 7 Day…" at bounding box center [710, 110] width 175 height 68
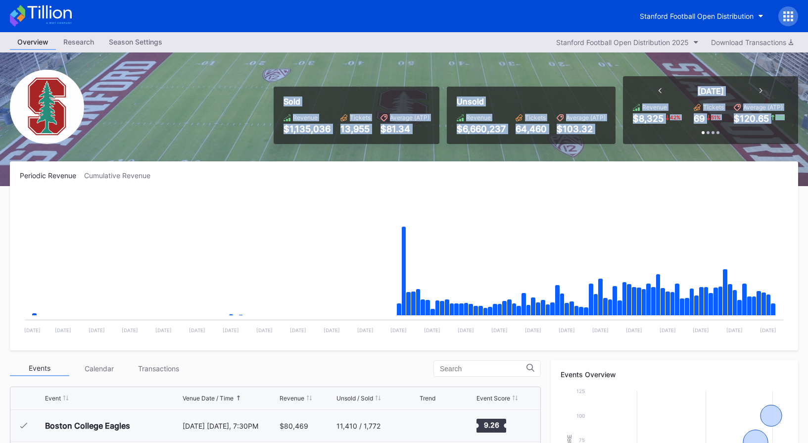
drag, startPoint x: 784, startPoint y: 126, endPoint x: 282, endPoint y: 86, distance: 503.4
click at [282, 86] on div "Sold Revenue $1,135,036 Tickets 13,955 Average (ATP) $81.34 Unsold Revenue $6,6…" at bounding box center [532, 110] width 532 height 68
drag, startPoint x: 281, startPoint y: 82, endPoint x: 706, endPoint y: 144, distance: 429.6
click at [706, 144] on div "Sold Revenue $1,135,036 Tickets 13,955 Average (ATP) $81.34 Unsold Revenue $6,6…" at bounding box center [404, 119] width 808 height 134
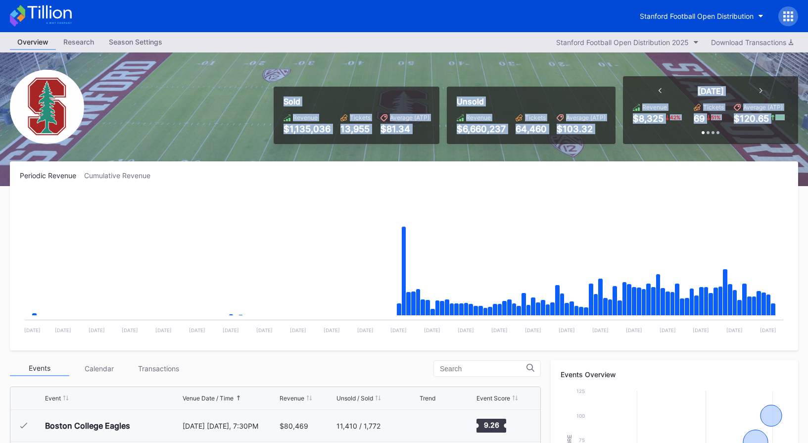
click at [706, 144] on div "Sold Revenue $1,135,036 Tickets 13,955 Average (ATP) $81.34 Unsold Revenue $6,6…" at bounding box center [404, 119] width 808 height 134
